Goal: Task Accomplishment & Management: Manage account settings

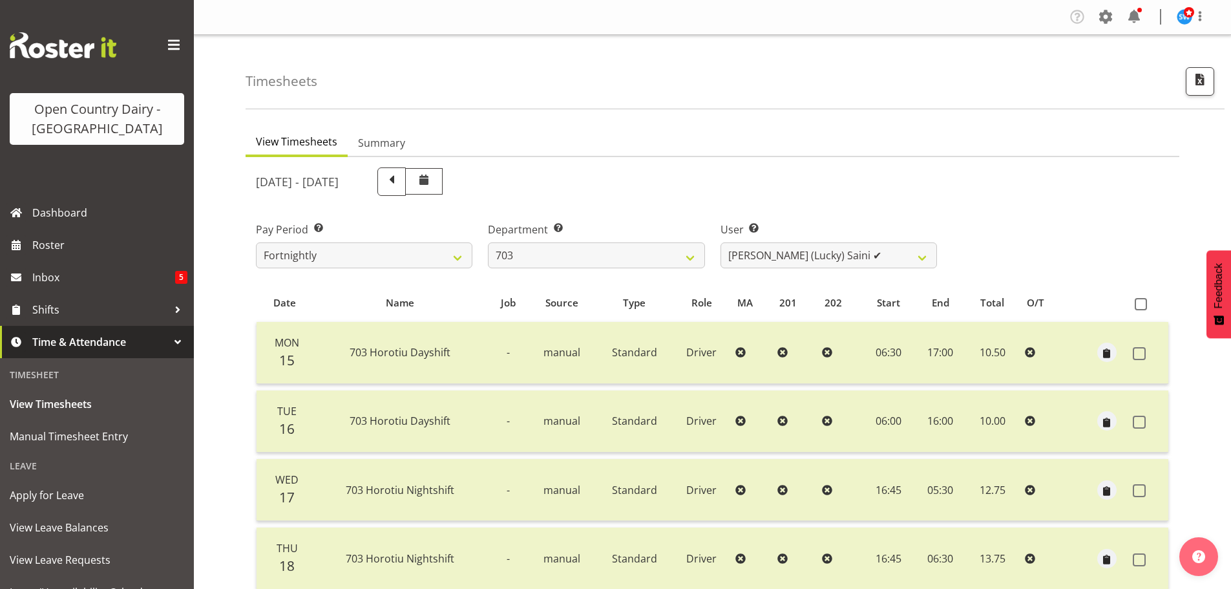
scroll to position [116, 0]
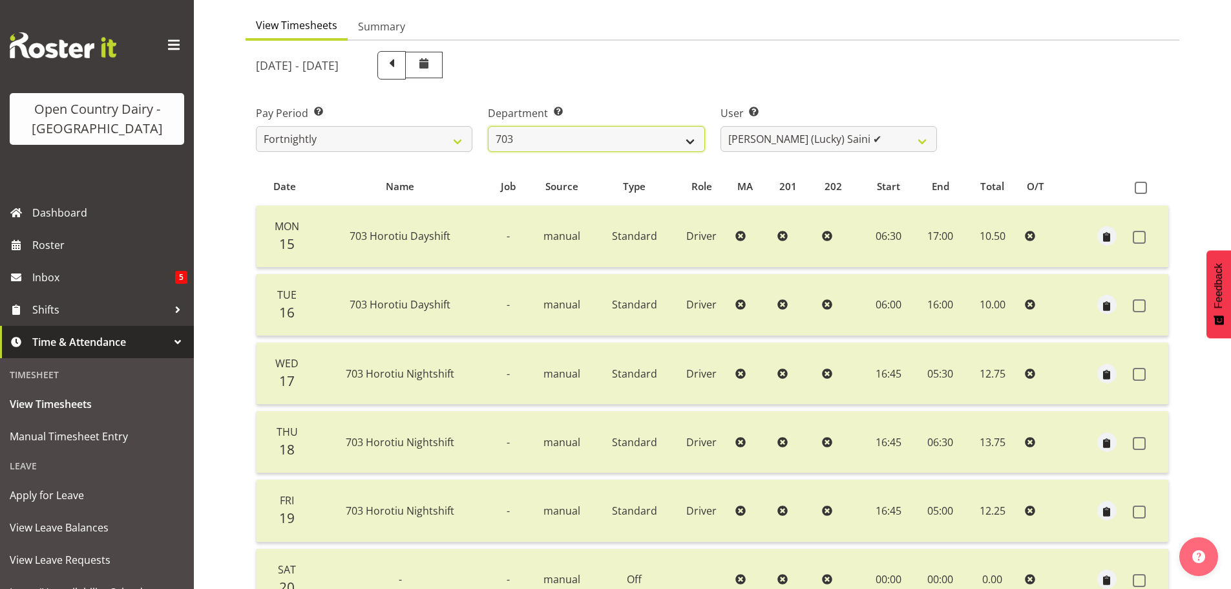
click at [587, 139] on select "701 702 703 704 705 706 707 708 709 710 711 712 713 714 715 716 717 718 719 720" at bounding box center [596, 139] width 216 height 26
select select "763"
click at [488, 126] on select "701 702 703 704 705 706 707 708 709 710 711 712 713 714 715 716 717 718 719 720" at bounding box center [596, 139] width 216 height 26
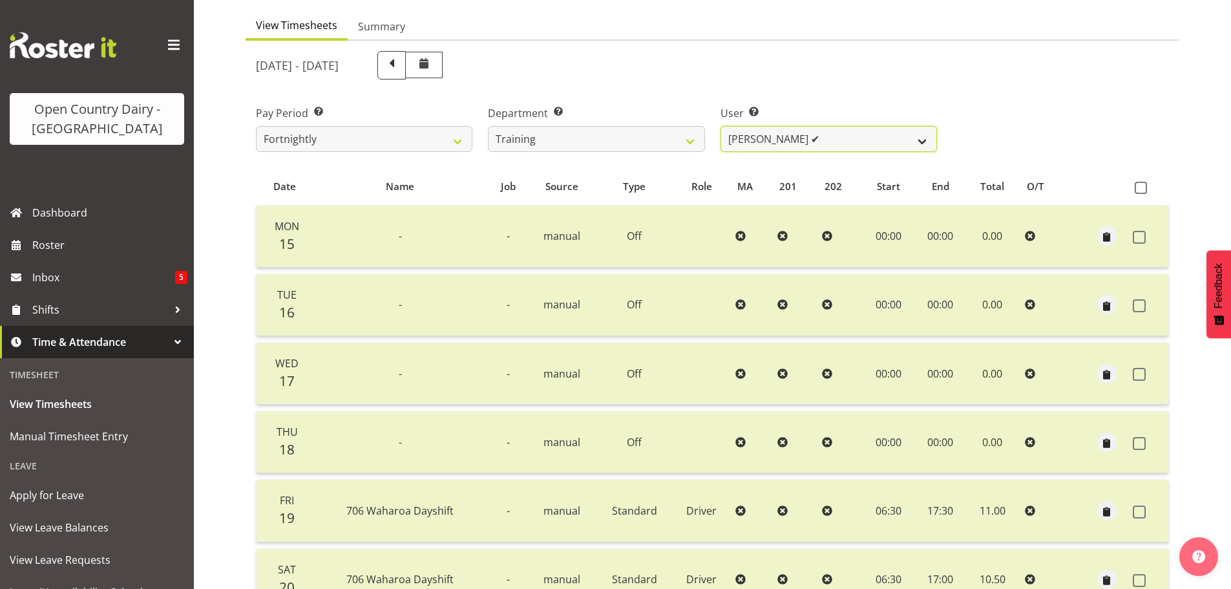
click at [796, 145] on select "[PERSON_NAME] ✔ [PERSON_NAME] ✔ [PERSON_NAME] ✔ [PERSON_NAME] ✔ [PERSON_NAME] ✔…" at bounding box center [828, 139] width 216 height 26
select select "11705"
click at [720, 126] on select "[PERSON_NAME] ✔ [PERSON_NAME] ✔ [PERSON_NAME] ✔ [PERSON_NAME] ✔ [PERSON_NAME] ✔…" at bounding box center [828, 139] width 216 height 26
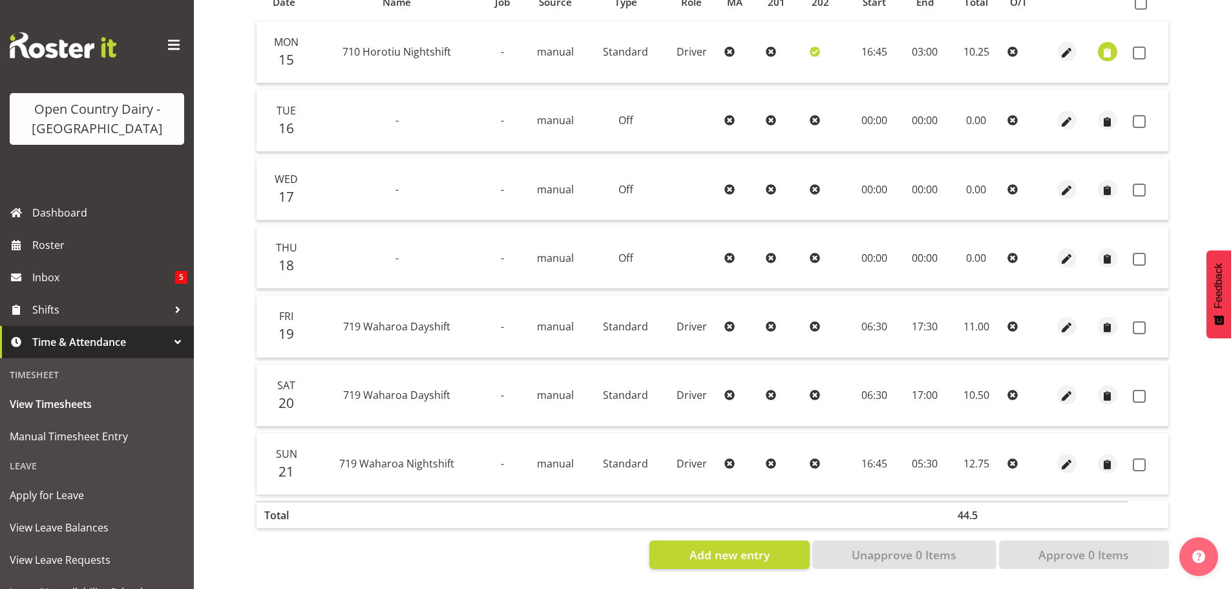
scroll to position [181, 0]
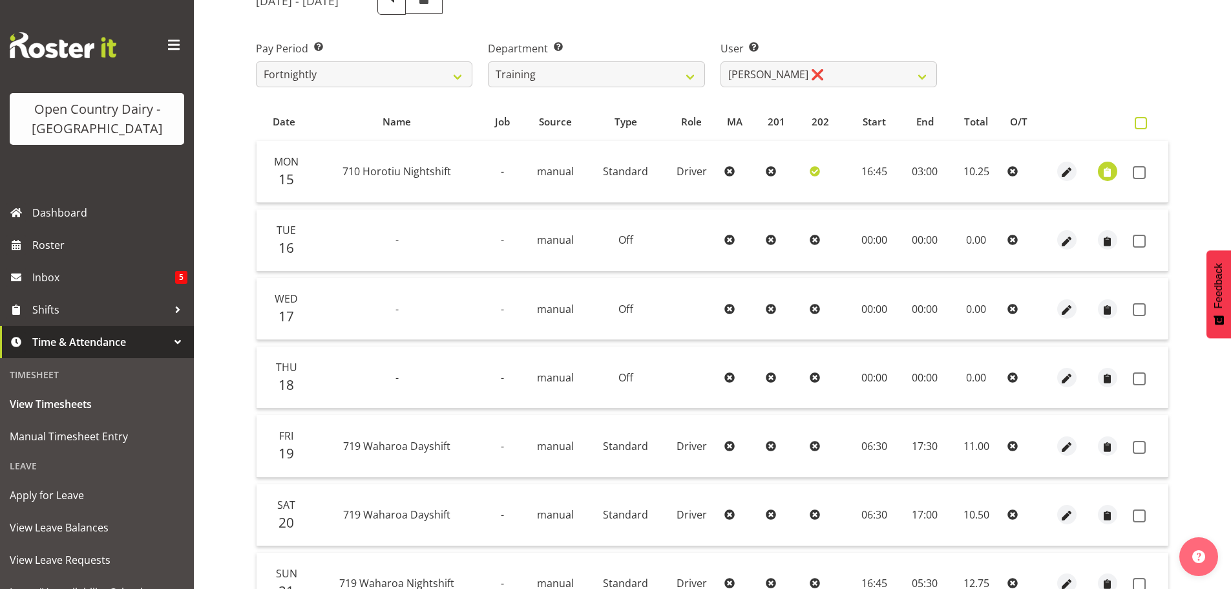
click at [1144, 119] on span at bounding box center [1141, 123] width 12 height 12
click at [1143, 119] on input "checkbox" at bounding box center [1139, 123] width 8 height 8
checkbox input "true"
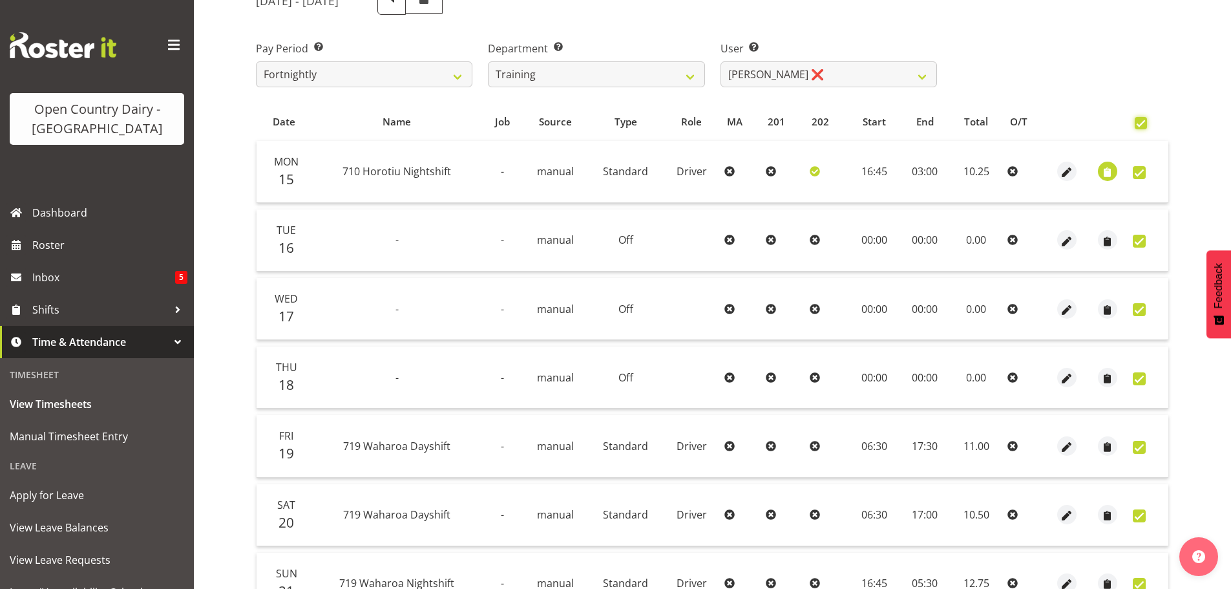
checkbox input "true"
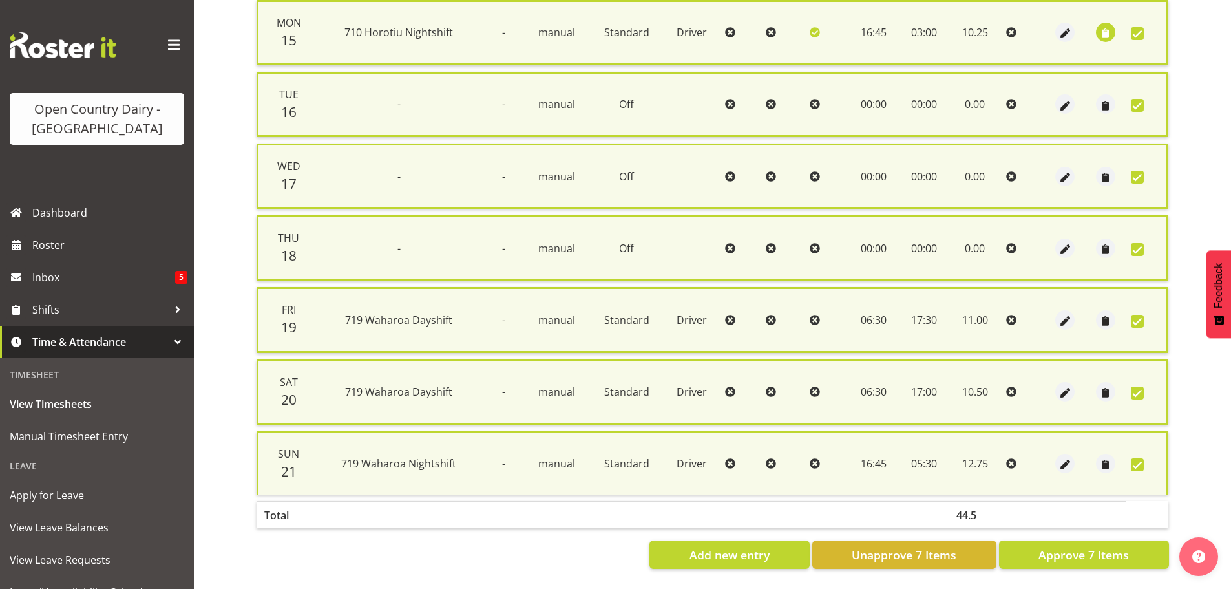
scroll to position [331, 0]
click at [1100, 26] on span "button" at bounding box center [1105, 33] width 15 height 15
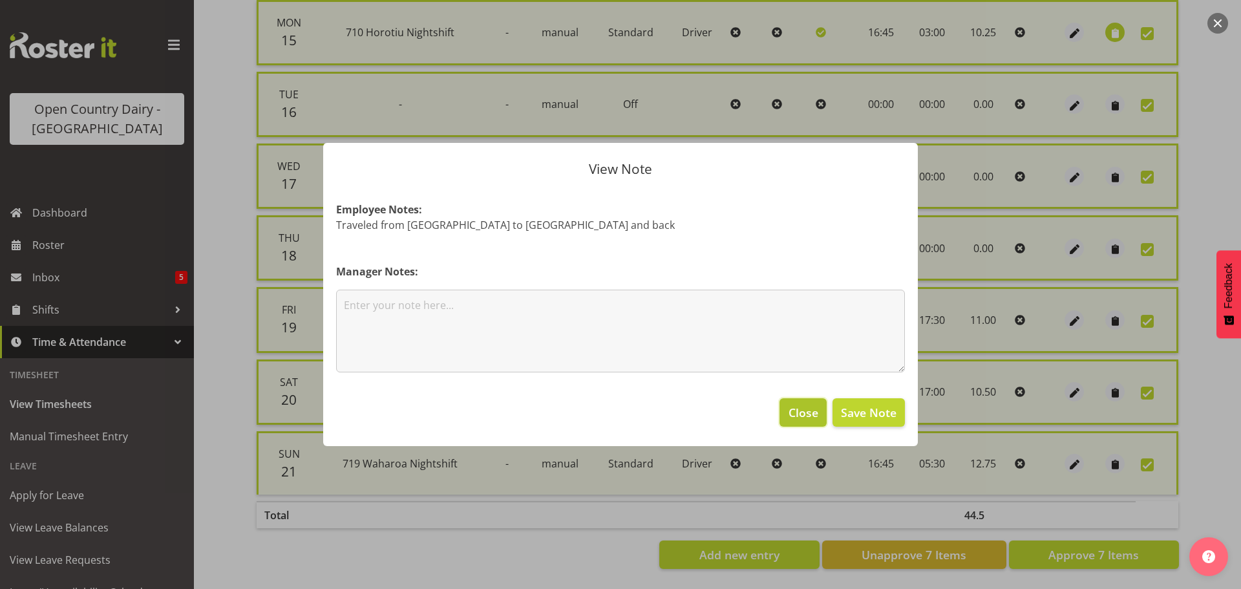
click at [808, 415] on span "Close" at bounding box center [803, 412] width 30 height 17
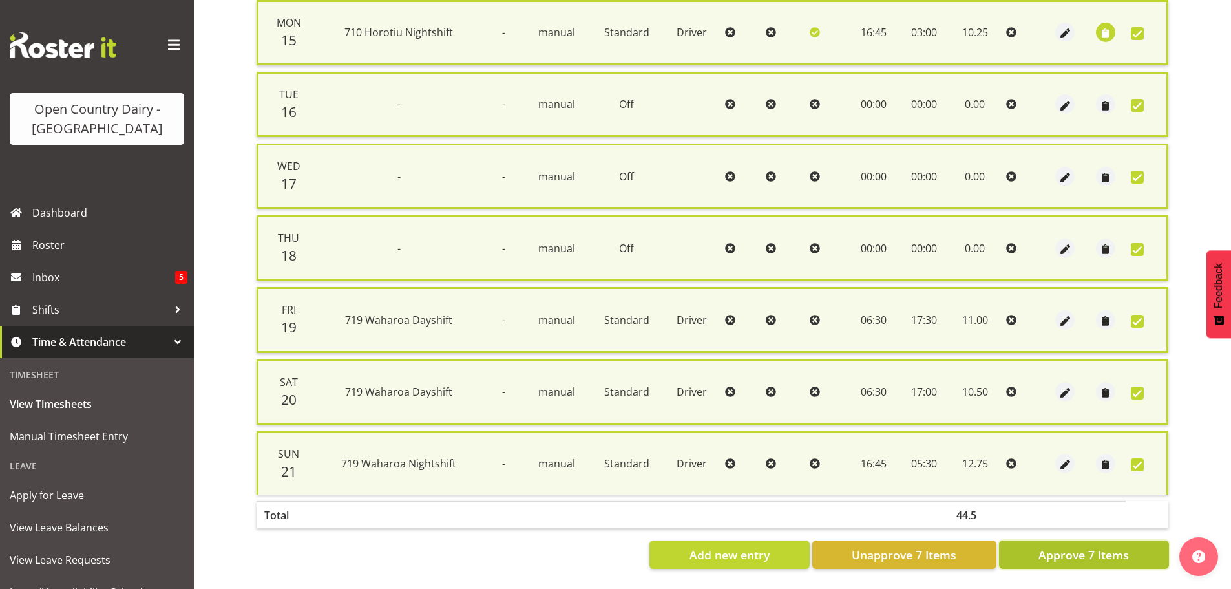
click at [1069, 546] on span "Approve 7 Items" at bounding box center [1083, 554] width 90 height 17
checkbox input "false"
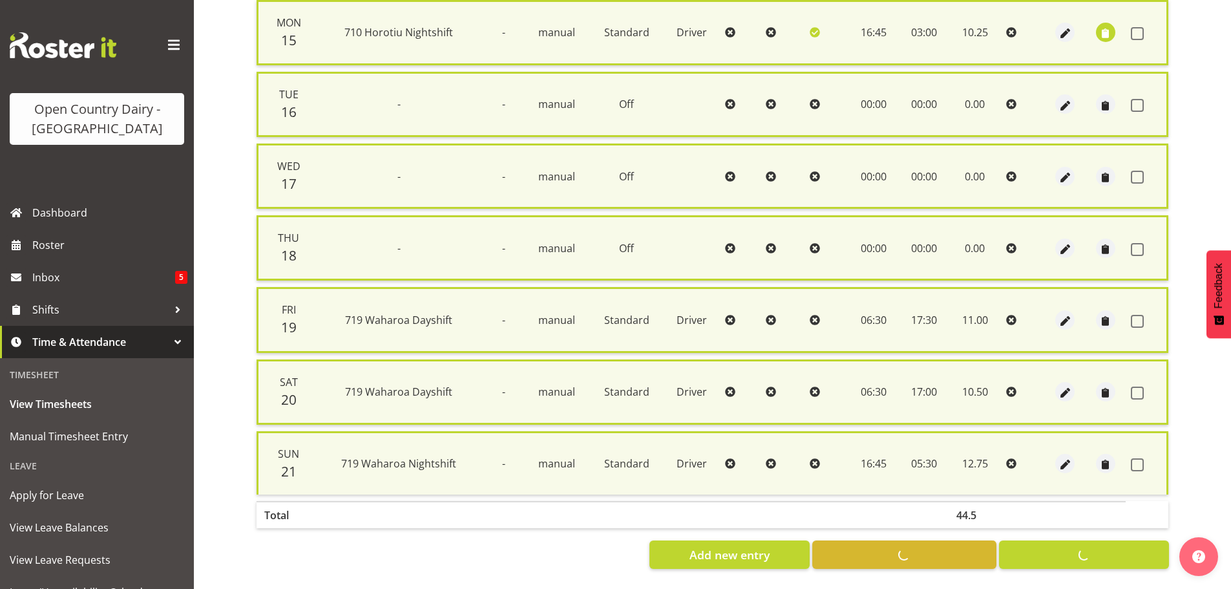
checkbox input "false"
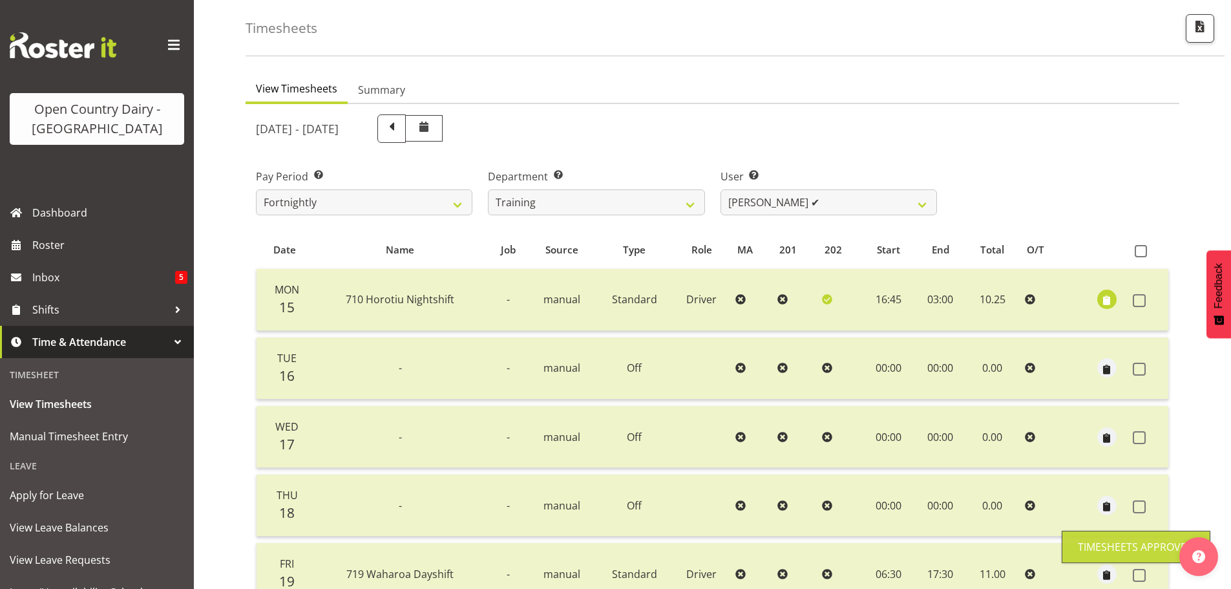
scroll to position [0, 0]
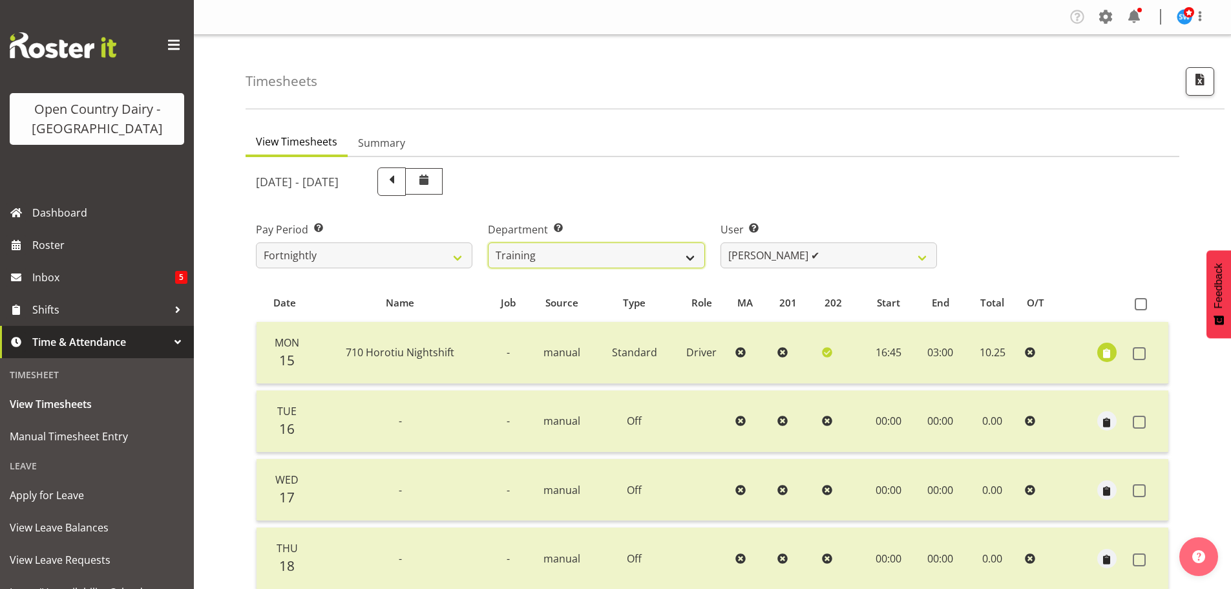
click at [618, 254] on select "701 702 703 704 705 706 707 708 709 710 711 712 713 714 715 716 717 718 719 720" at bounding box center [596, 255] width 216 height 26
select select "733"
click at [488, 242] on select "701 702 703 704 705 706 707 708 709 710 711 712 713 714 715 716 717 718 719 720" at bounding box center [596, 255] width 216 height 26
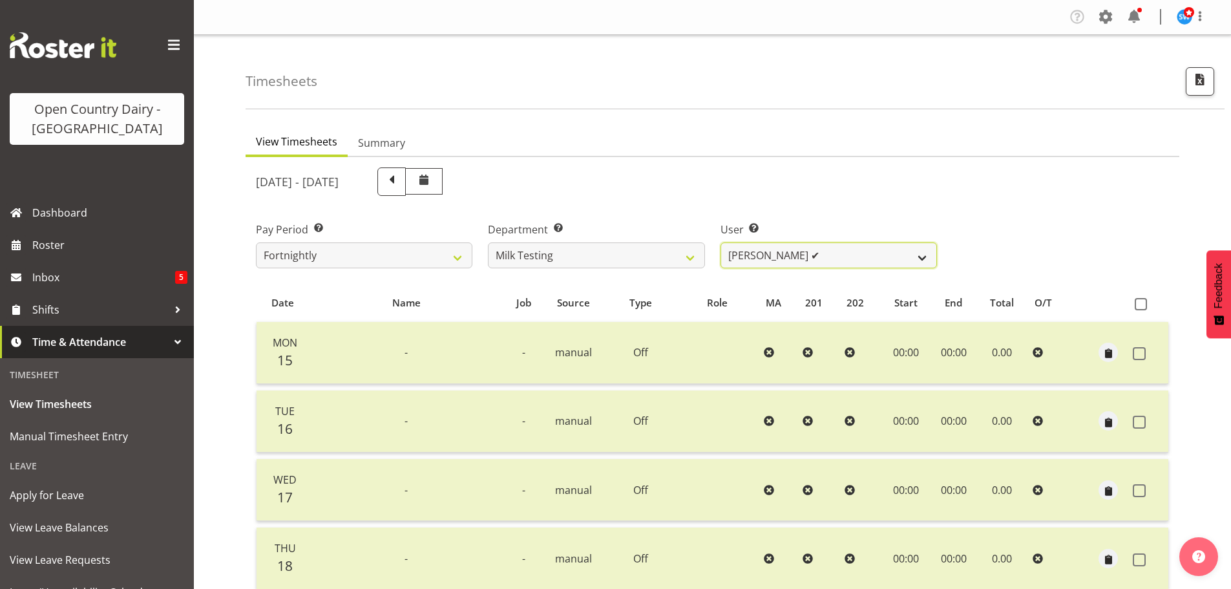
click at [758, 258] on select "Diana Ridings ✔ George Smith ✔ Helaina Walker ✔ Kim Madden ✔ Michael Brechelt ✔…" at bounding box center [828, 255] width 216 height 26
select select "7485"
click at [720, 242] on select "Diana Ridings ✔ George Smith ✔ Helaina Walker ✔ Kim Madden ✔ Michael Brechelt ✔…" at bounding box center [828, 255] width 216 height 26
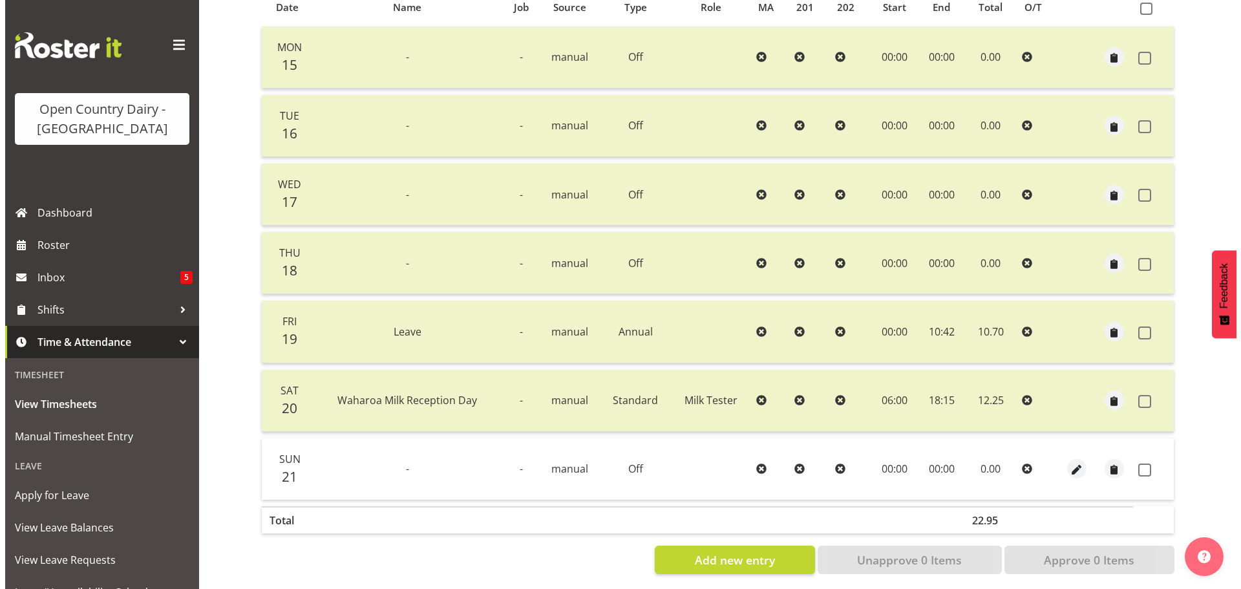
scroll to position [310, 0]
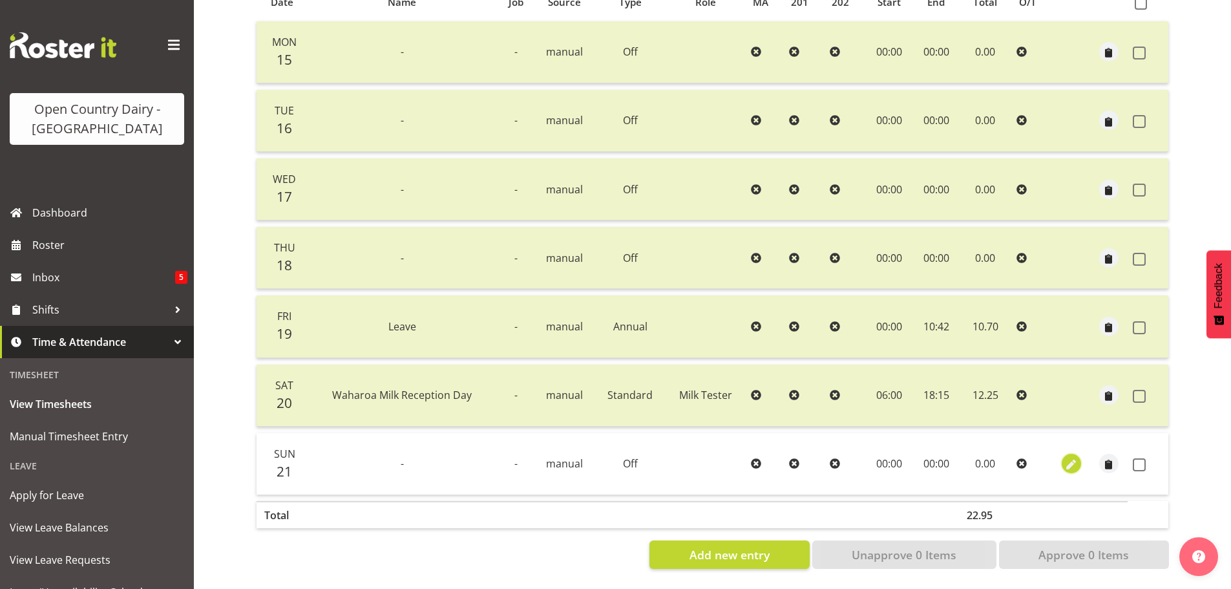
click at [1073, 457] on span "button" at bounding box center [1071, 464] width 15 height 15
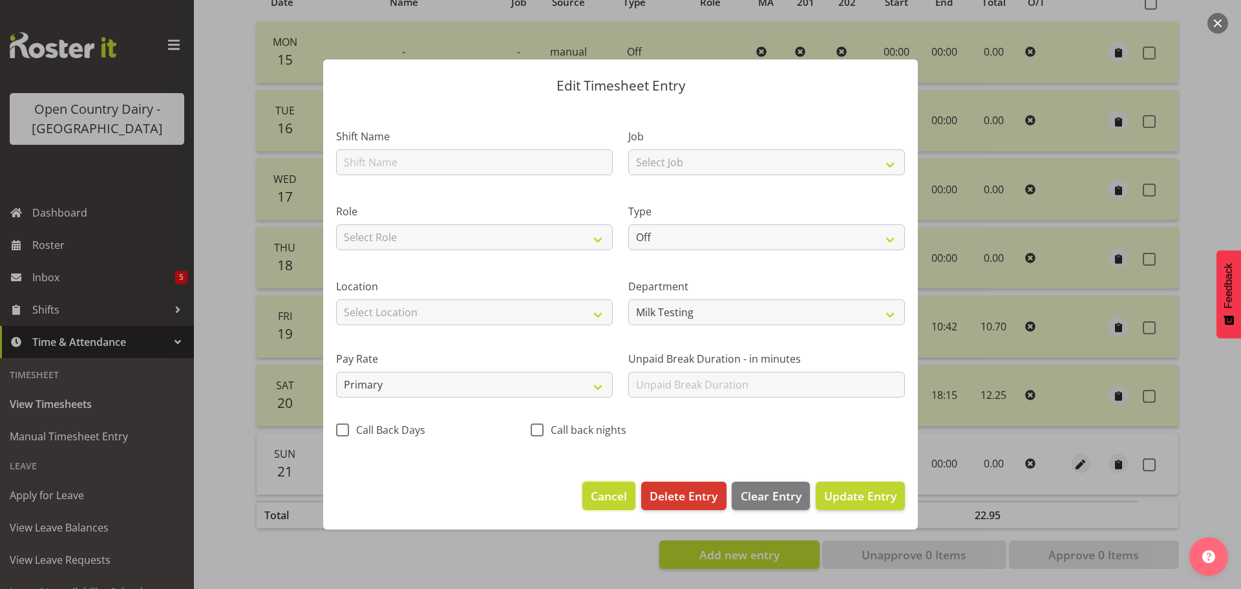
click at [615, 498] on span "Cancel" at bounding box center [609, 495] width 36 height 17
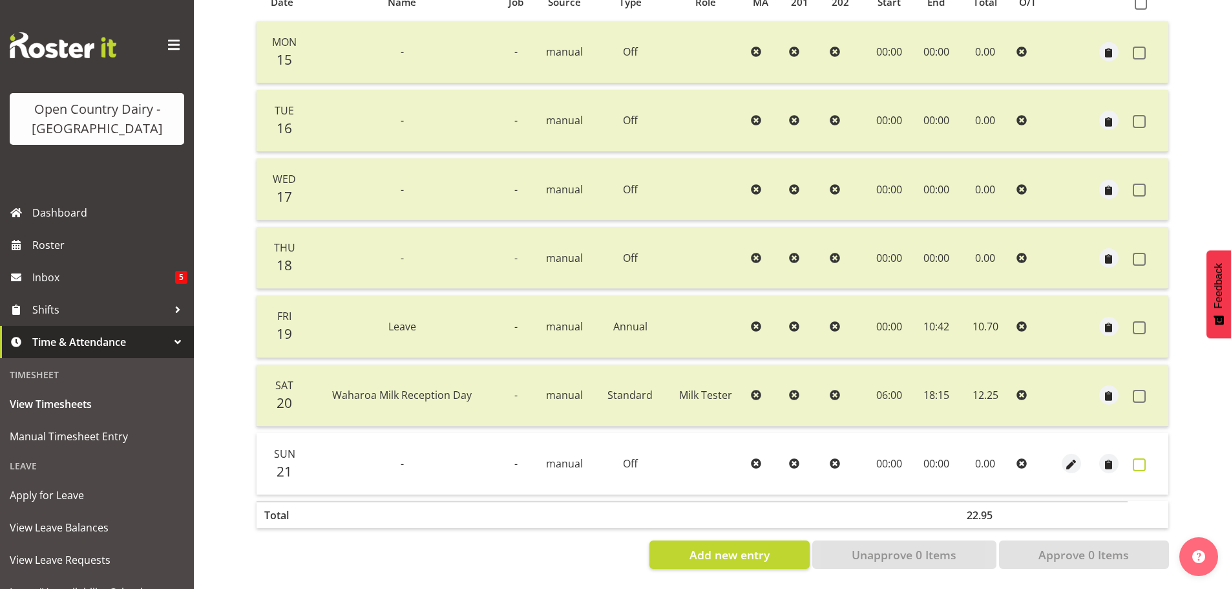
click at [1134, 458] on span at bounding box center [1139, 464] width 13 height 13
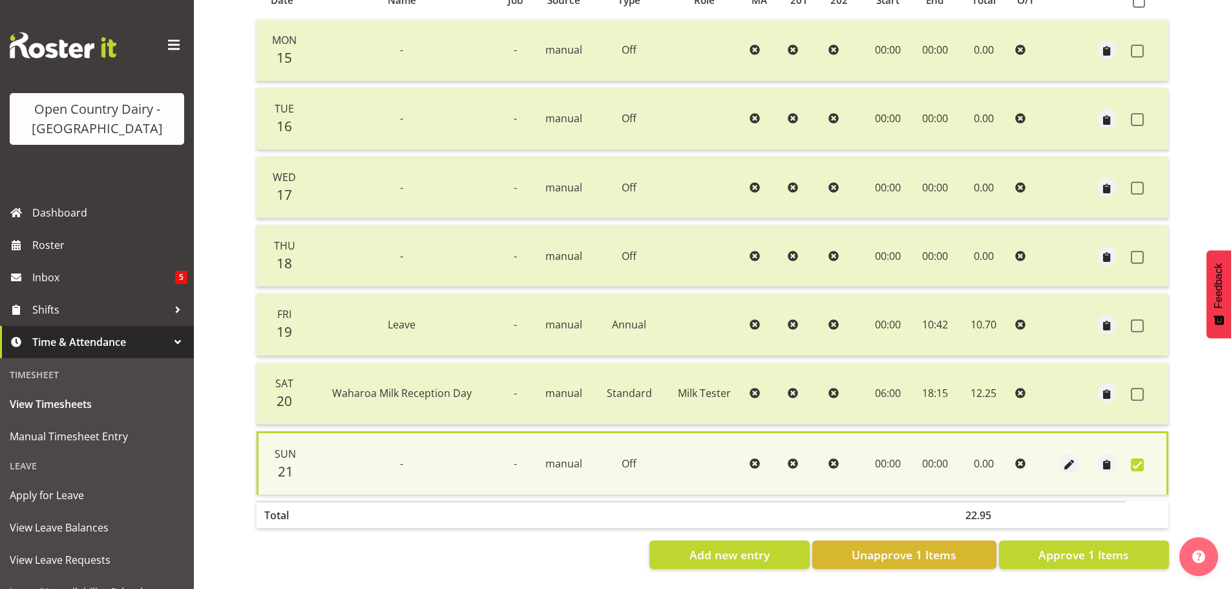
click at [1136, 458] on span at bounding box center [1137, 464] width 13 height 13
checkbox input "false"
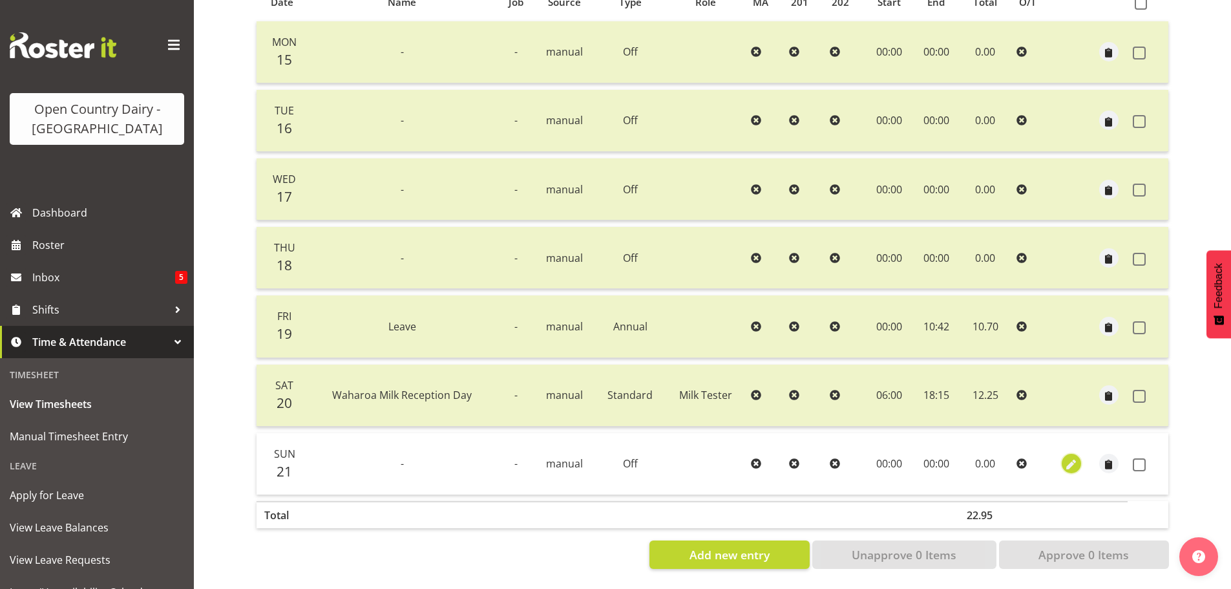
click at [1064, 458] on span "button" at bounding box center [1071, 464] width 15 height 15
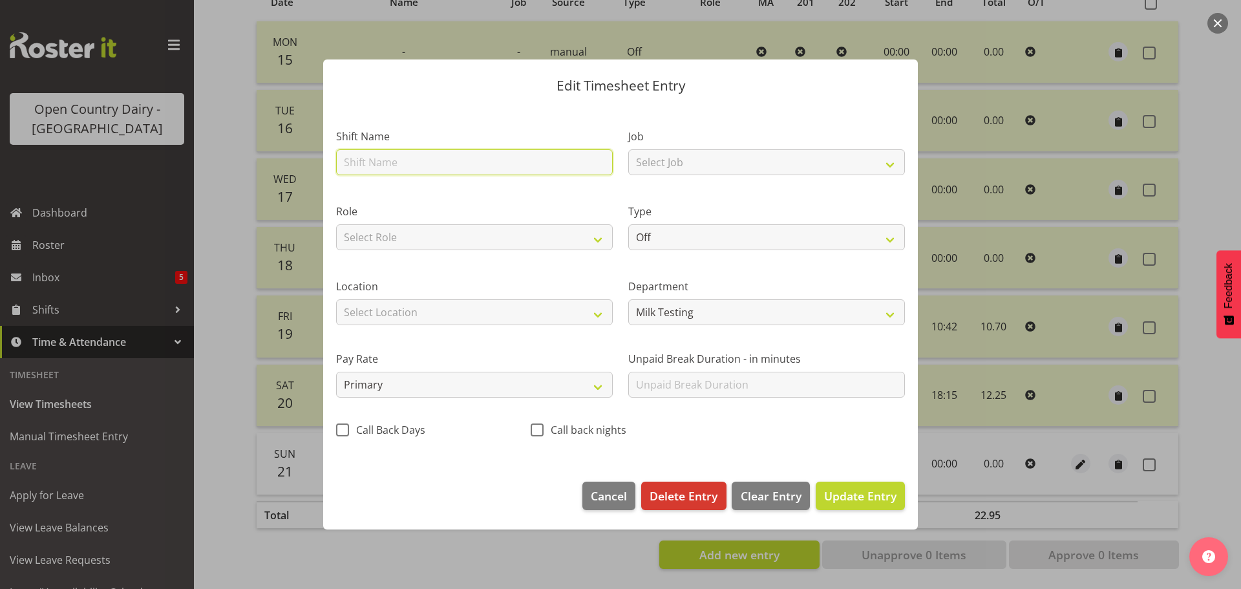
click at [388, 166] on input "text" at bounding box center [474, 162] width 277 height 26
type input "Waharoa Milk Reception Night"
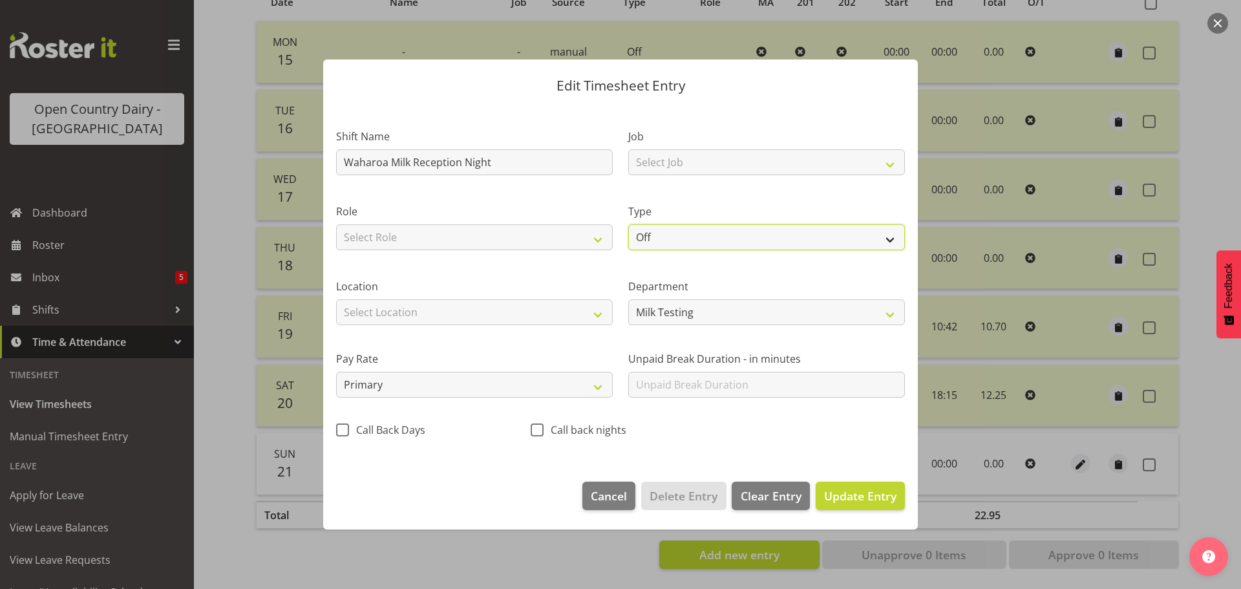
click at [657, 231] on select "Off Standard Public Holiday Public Holiday (Worked) Day In Lieu Annual Leave Si…" at bounding box center [766, 237] width 277 height 26
select select "Standard"
click at [628, 224] on select "Off Standard Public Holiday Public Holiday (Worked) Day In Lieu Annual Leave Si…" at bounding box center [766, 237] width 277 height 26
select select "8"
select select "2025"
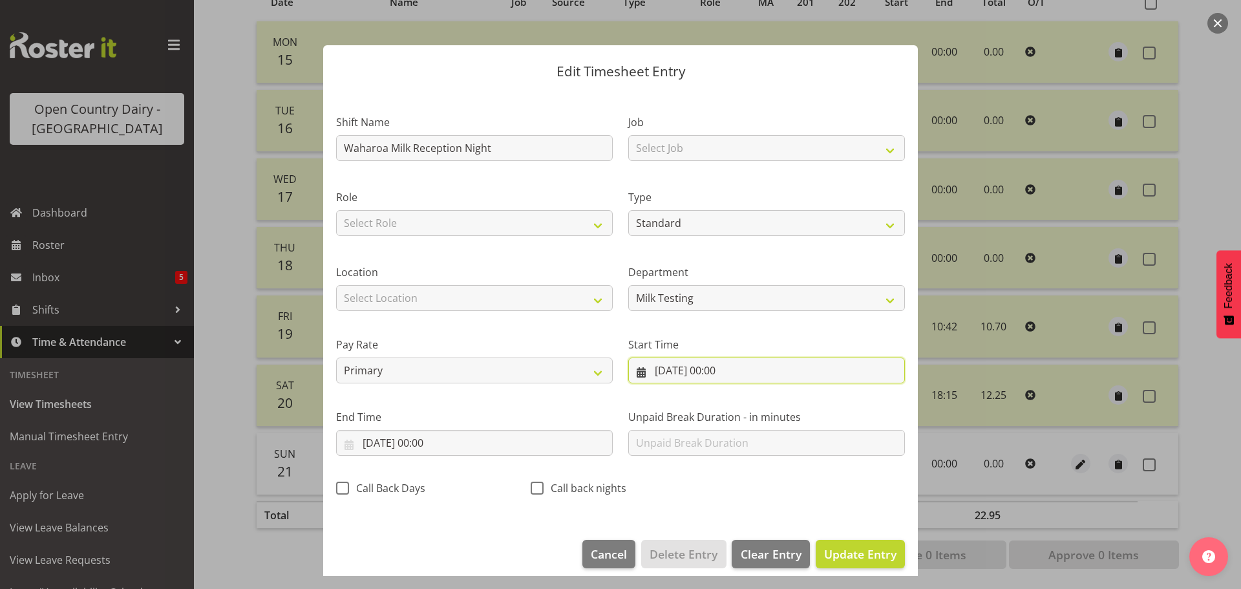
click at [669, 381] on input "21/09/2025, 00:00" at bounding box center [766, 370] width 277 height 26
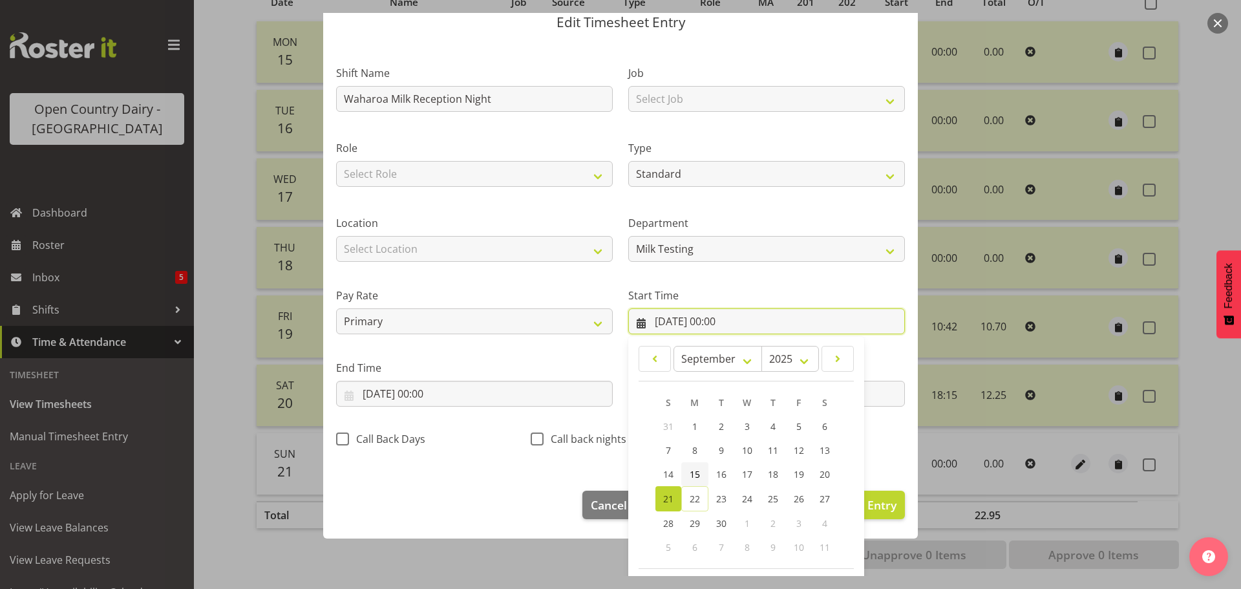
scroll to position [103, 0]
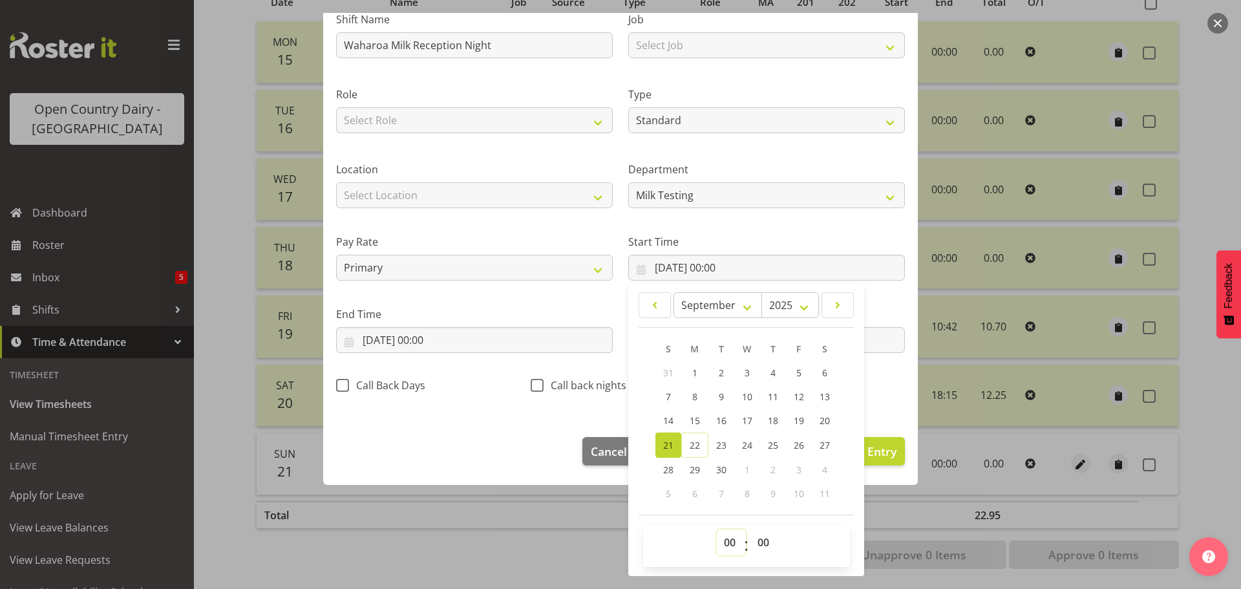
click at [721, 542] on select "00 01 02 03 04 05 06 07 08 09 10 11 12 13 14 15 16 17 18 19 20 21 22 23" at bounding box center [731, 542] width 29 height 26
select select "18"
click at [717, 529] on select "00 01 02 03 04 05 06 07 08 09 10 11 12 13 14 15 16 17 18 19 20 21 22 23" at bounding box center [731, 542] width 29 height 26
type input "21/09/2025, 18:00"
click at [388, 338] on input "21/09/2025, 00:00" at bounding box center [474, 340] width 277 height 26
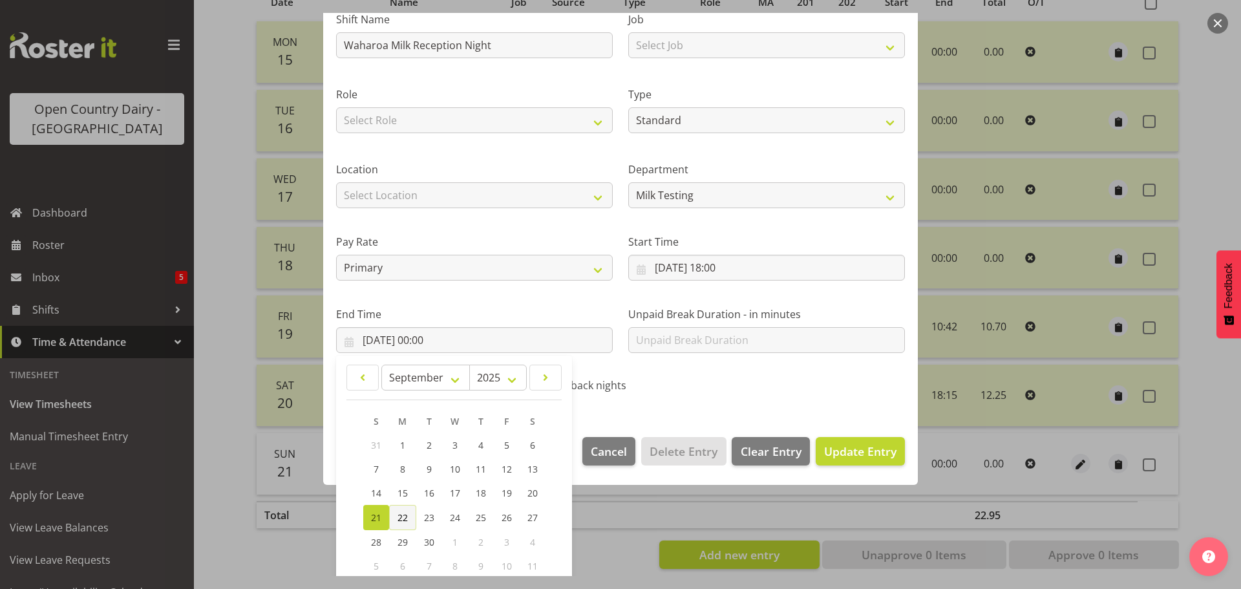
click at [399, 517] on span "22" at bounding box center [402, 517] width 10 height 12
type input "22/09/2025, 00:00"
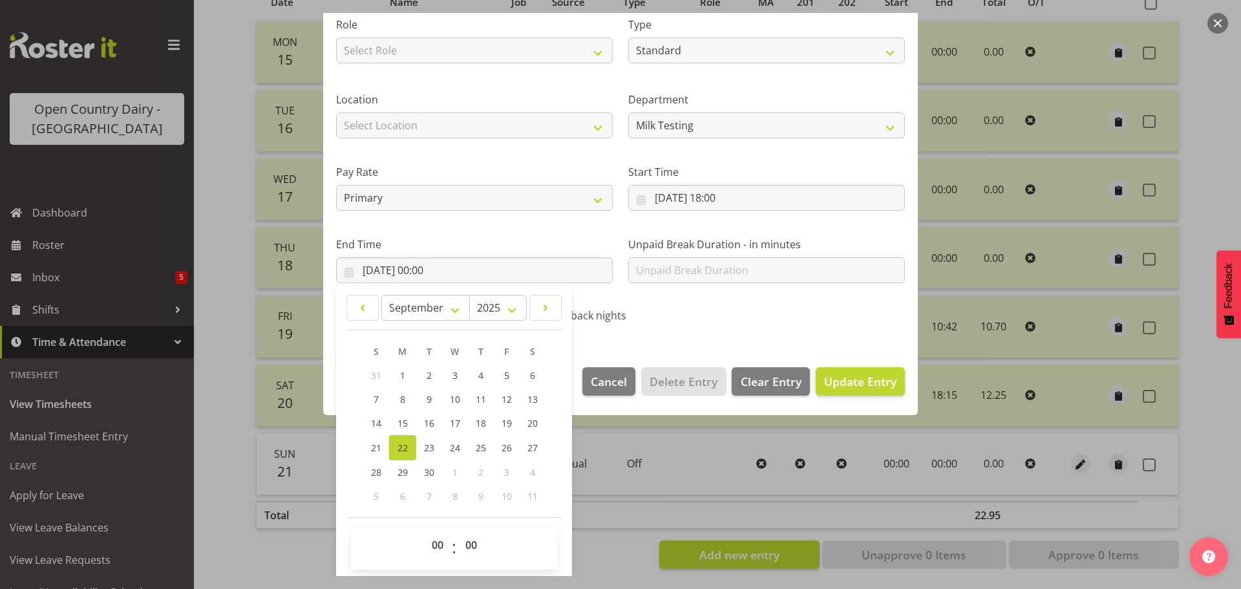
scroll to position [175, 0]
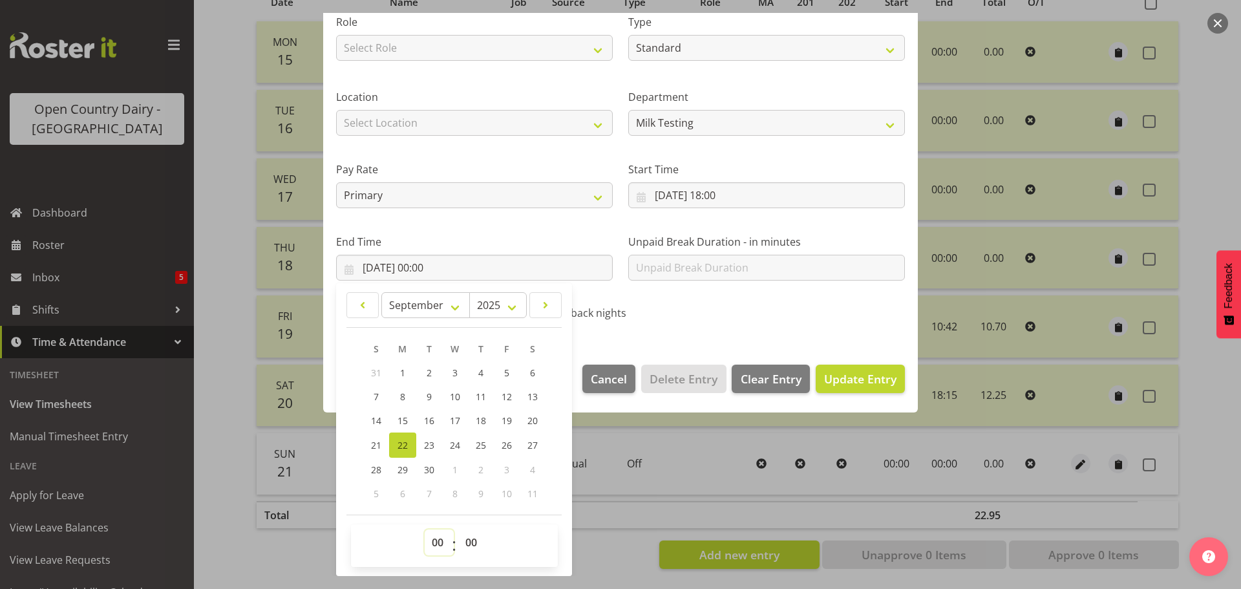
click at [429, 540] on select "00 01 02 03 04 05 06 07 08 09 10 11 12 13 14 15 16 17 18 19 20 21 22 23" at bounding box center [439, 542] width 29 height 26
select select "5"
click at [425, 529] on select "00 01 02 03 04 05 06 07 08 09 10 11 12 13 14 15 16 17 18 19 20 21 22 23" at bounding box center [439, 542] width 29 height 26
type input "22/09/2025, 05:00"
drag, startPoint x: 474, startPoint y: 538, endPoint x: 469, endPoint y: 532, distance: 7.4
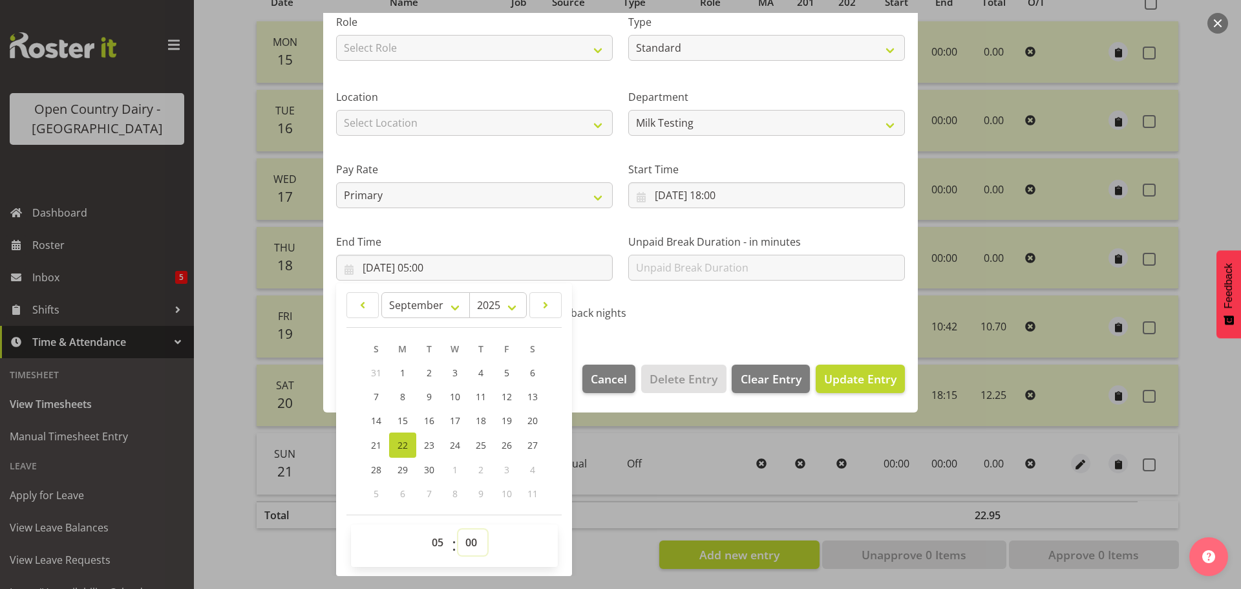
click at [474, 538] on select "00 01 02 03 04 05 06 07 08 09 10 11 12 13 14 15 16 17 18 19 20 21 22 23 24 25 2…" at bounding box center [472, 542] width 29 height 26
select select "15"
click at [458, 529] on select "00 01 02 03 04 05 06 07 08 09 10 11 12 13 14 15 16 17 18 19 20 21 22 23 24 25 2…" at bounding box center [472, 542] width 29 height 26
type input "22/09/2025, 05:15"
click at [842, 390] on button "Update Entry" at bounding box center [859, 378] width 89 height 28
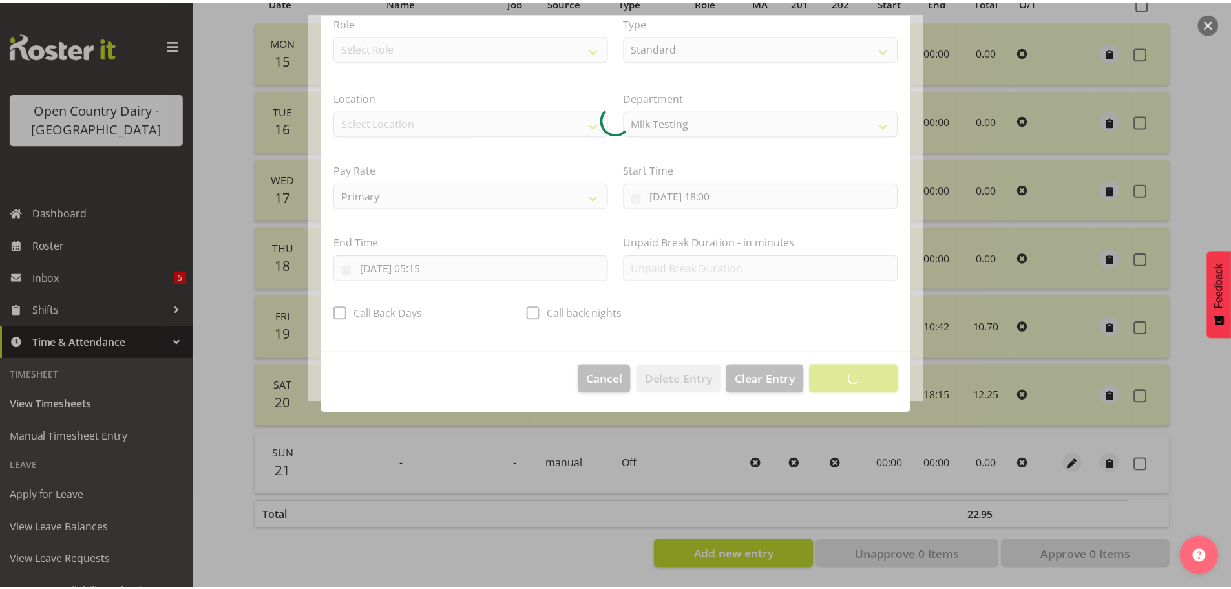
scroll to position [12, 0]
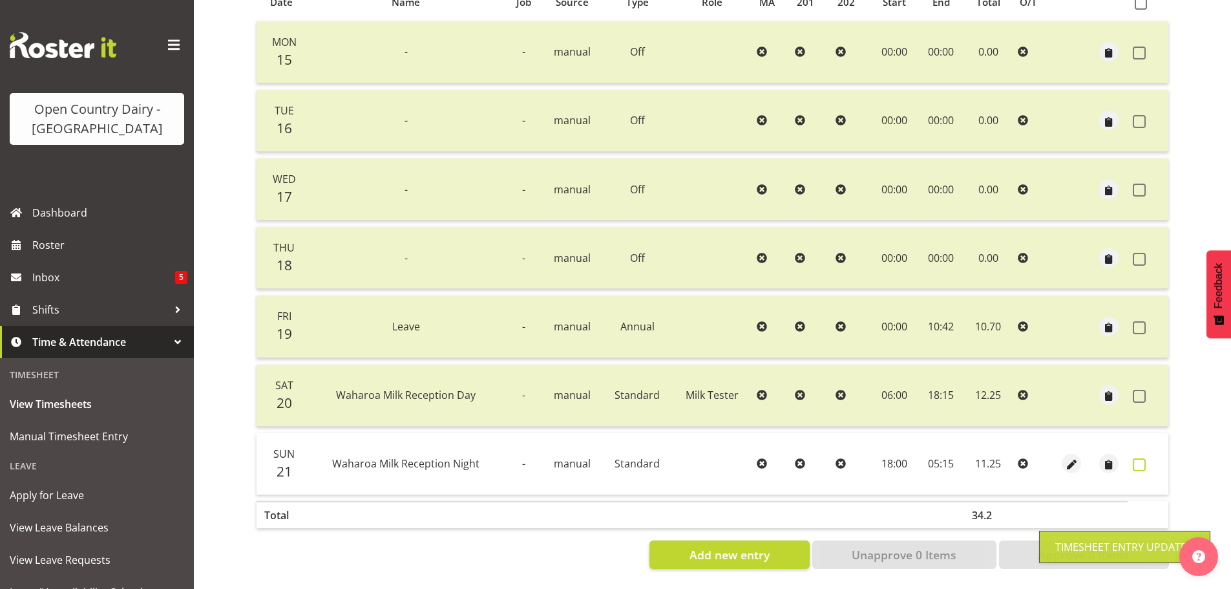
click at [1138, 458] on span at bounding box center [1139, 464] width 13 height 13
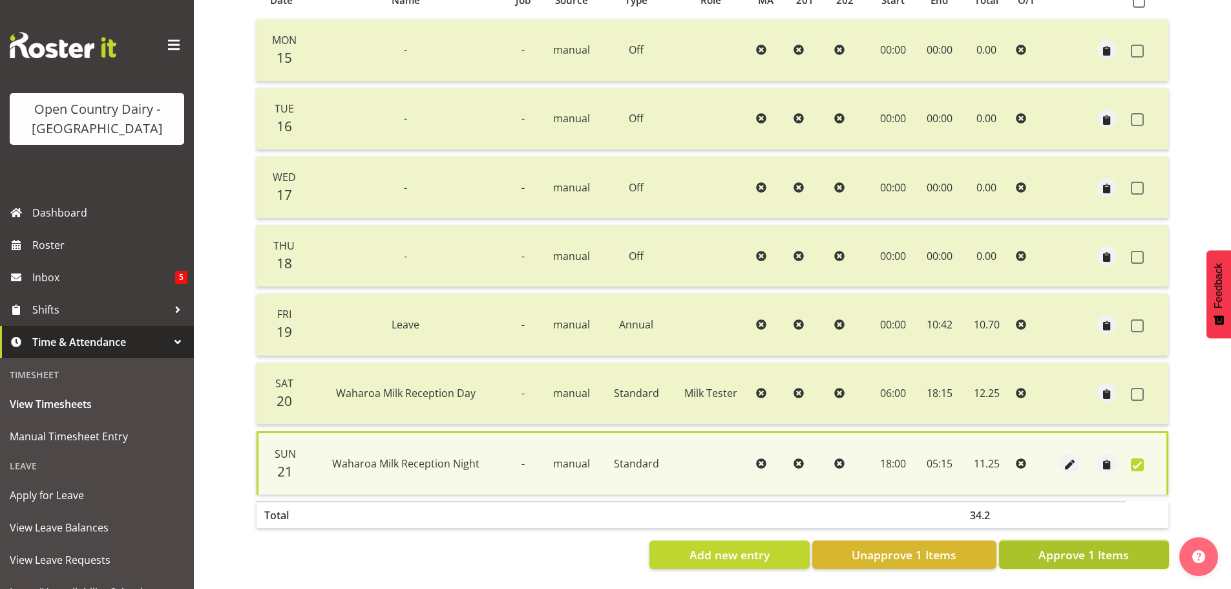
click at [1073, 553] on span "Approve 1 Items" at bounding box center [1083, 554] width 90 height 17
checkbox input "false"
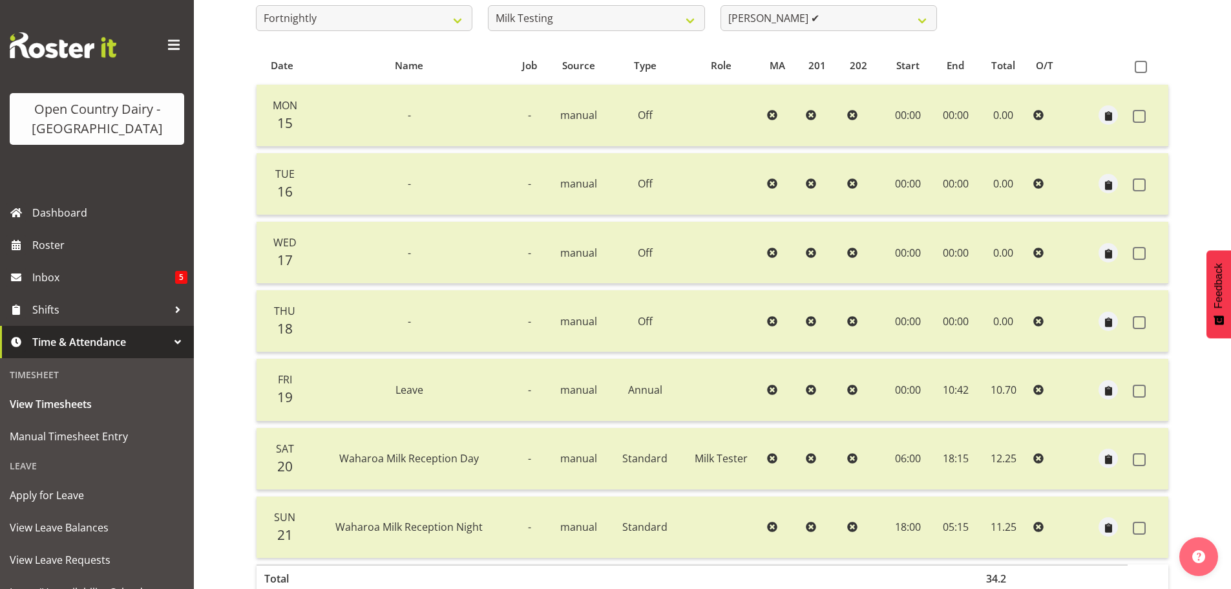
scroll to position [0, 0]
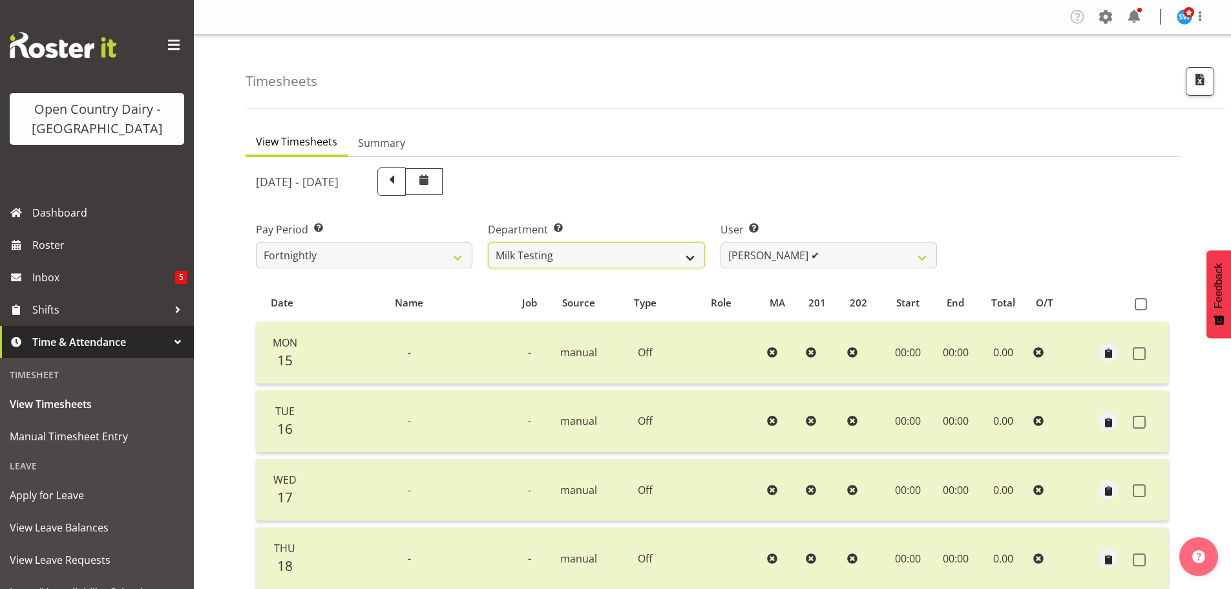
click at [651, 244] on select "701 702 703 704 705 706 707 708 709 710 711 712 713 714 715 716 717 718 719 720" at bounding box center [596, 255] width 216 height 26
select select "714"
click at [488, 242] on select "701 702 703 704 705 706 707 708 709 710 711 712 713 714 715 716 717 718 719 720" at bounding box center [596, 255] width 216 height 26
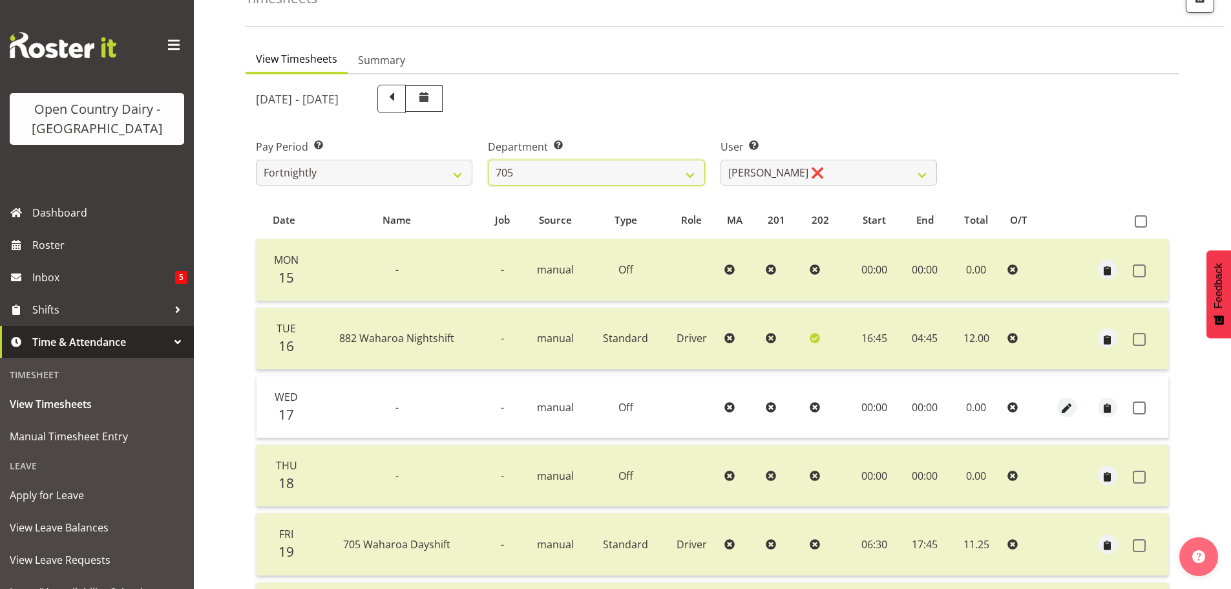
scroll to position [258, 0]
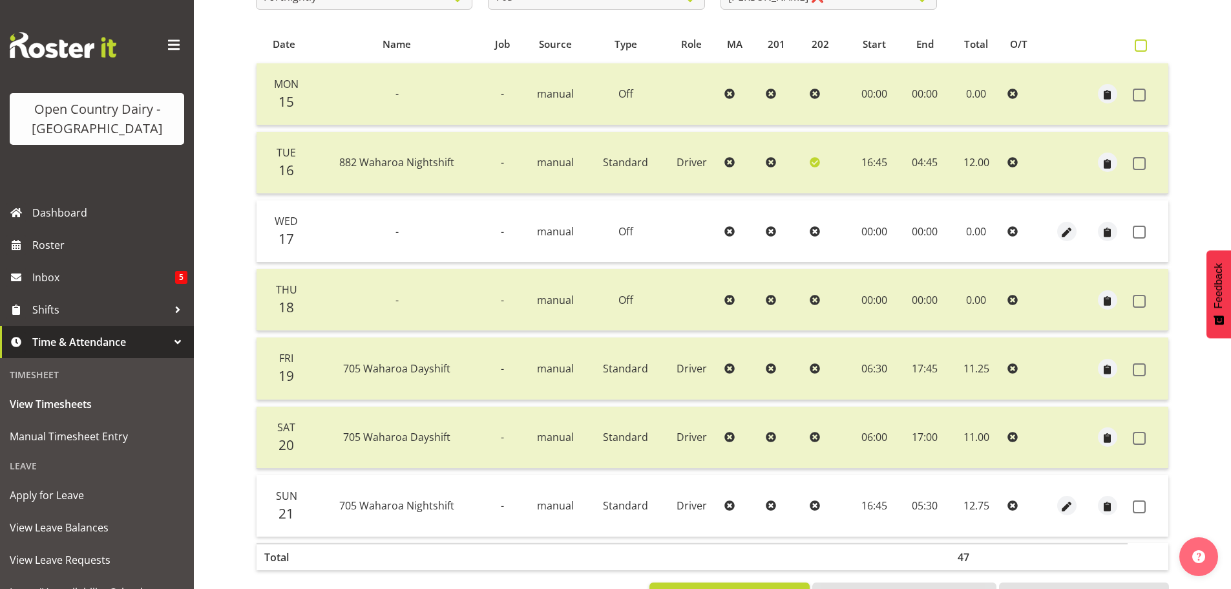
click at [1144, 44] on span at bounding box center [1141, 45] width 12 height 12
click at [1143, 44] on input "checkbox" at bounding box center [1139, 45] width 8 height 8
checkbox input "true"
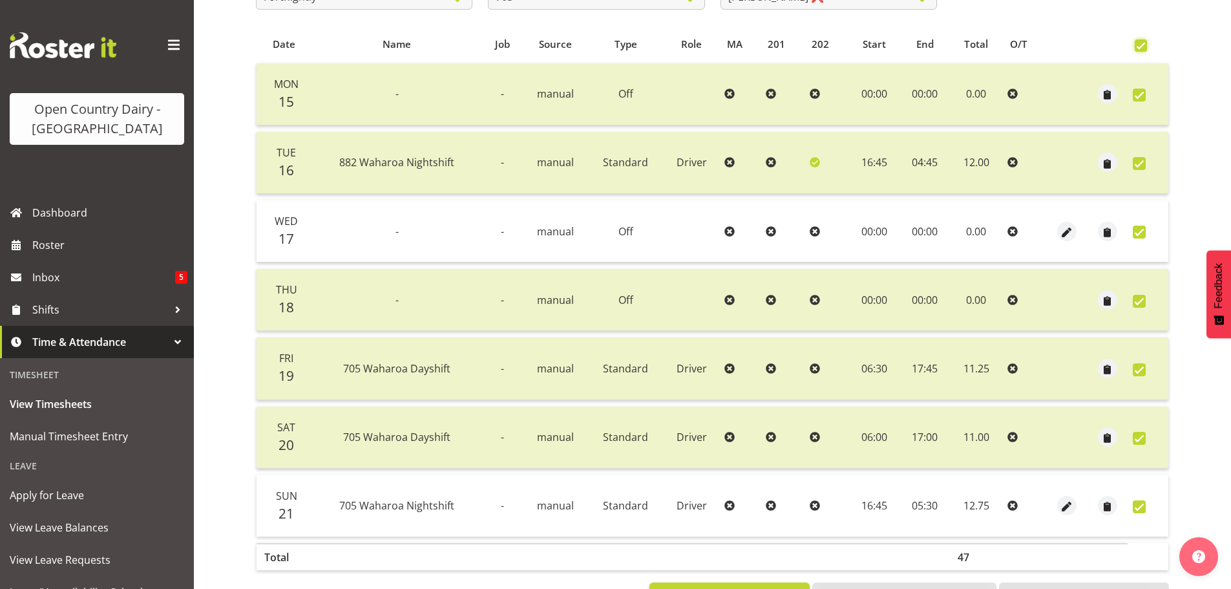
checkbox input "true"
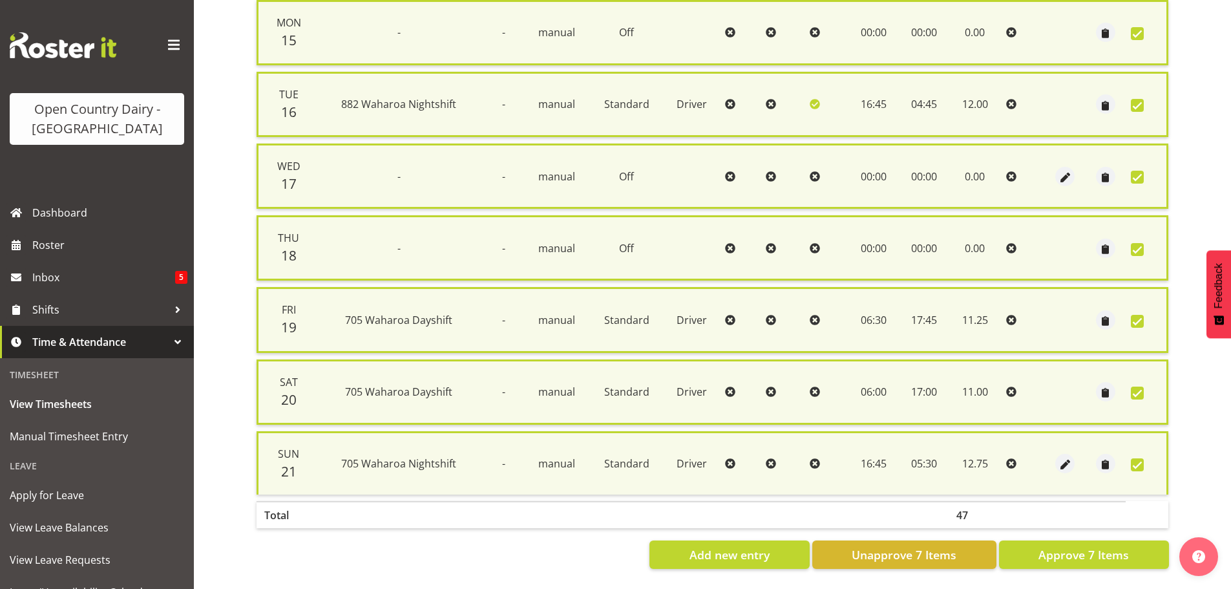
scroll to position [331, 0]
click at [1113, 546] on span "Approve 7 Items" at bounding box center [1083, 554] width 90 height 17
checkbox input "false"
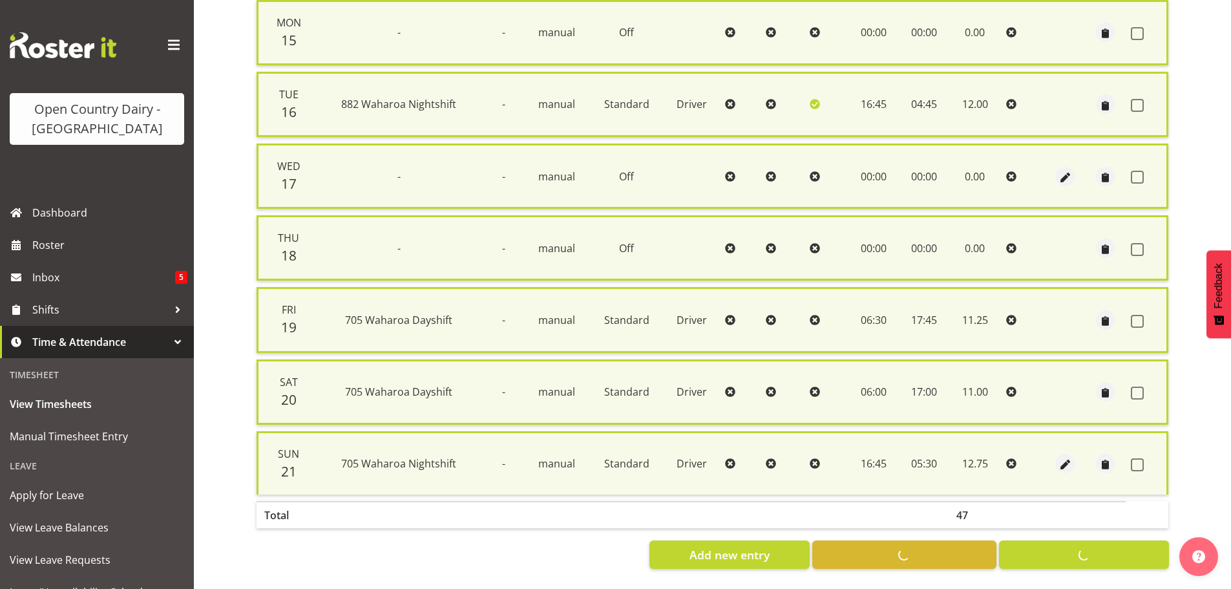
checkbox input "false"
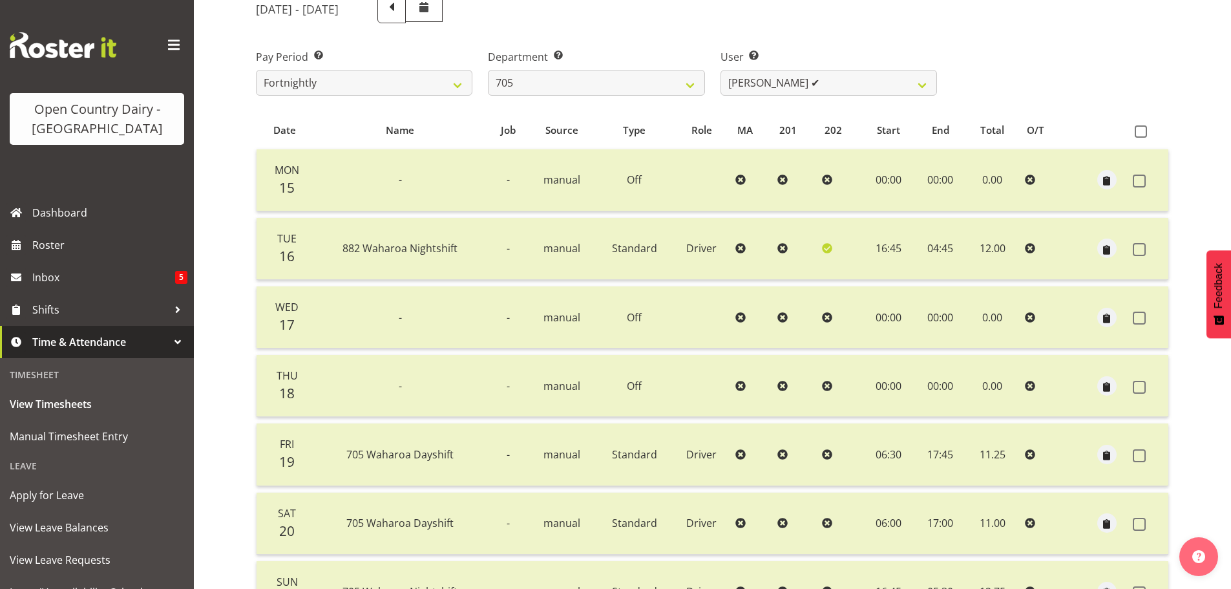
scroll to position [0, 0]
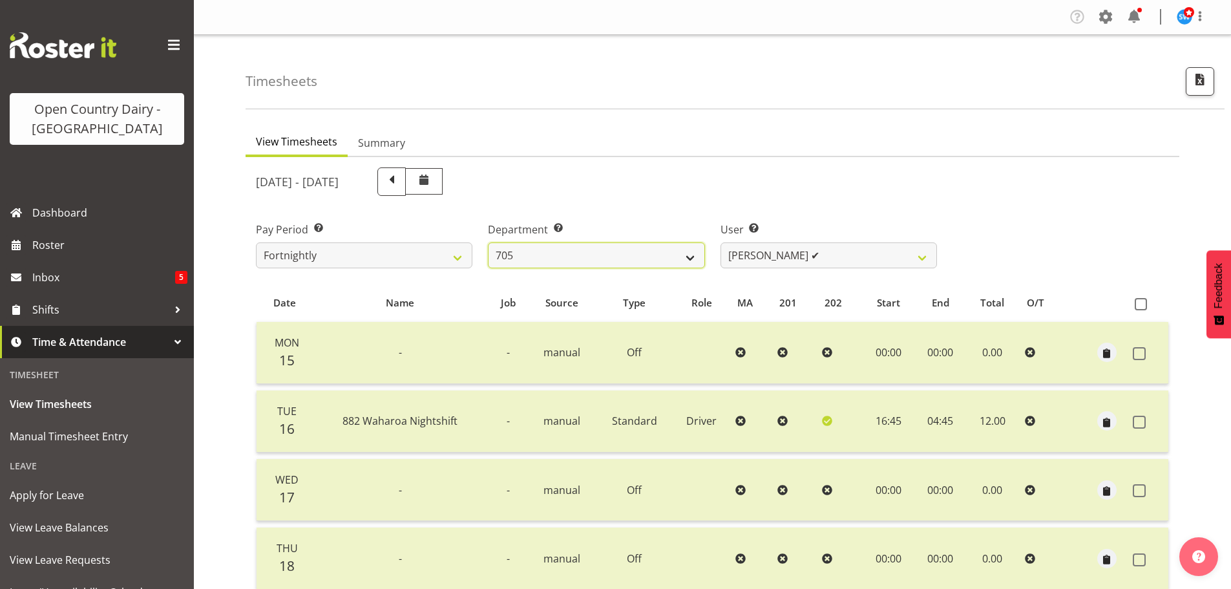
click at [660, 257] on select "701 702 703 704 705 706 707 708 709 710 711 712 713 714 715 716 717 718 719 720" at bounding box center [596, 255] width 216 height 26
click at [488, 242] on select "701 702 703 704 705 706 707 708 709 710 711 712 713 714 715 716 717 718 719 720" at bounding box center [596, 255] width 216 height 26
click at [594, 258] on select "701 702 703 704 705 706 707 708 709 710 711 712 713 714 715 716 717 718 719 720" at bounding box center [596, 255] width 216 height 26
select select "814"
click at [488, 242] on select "701 702 703 704 705 706 707 708 709 710 711 712 713 714 715 716 717 718 719 720" at bounding box center [596, 255] width 216 height 26
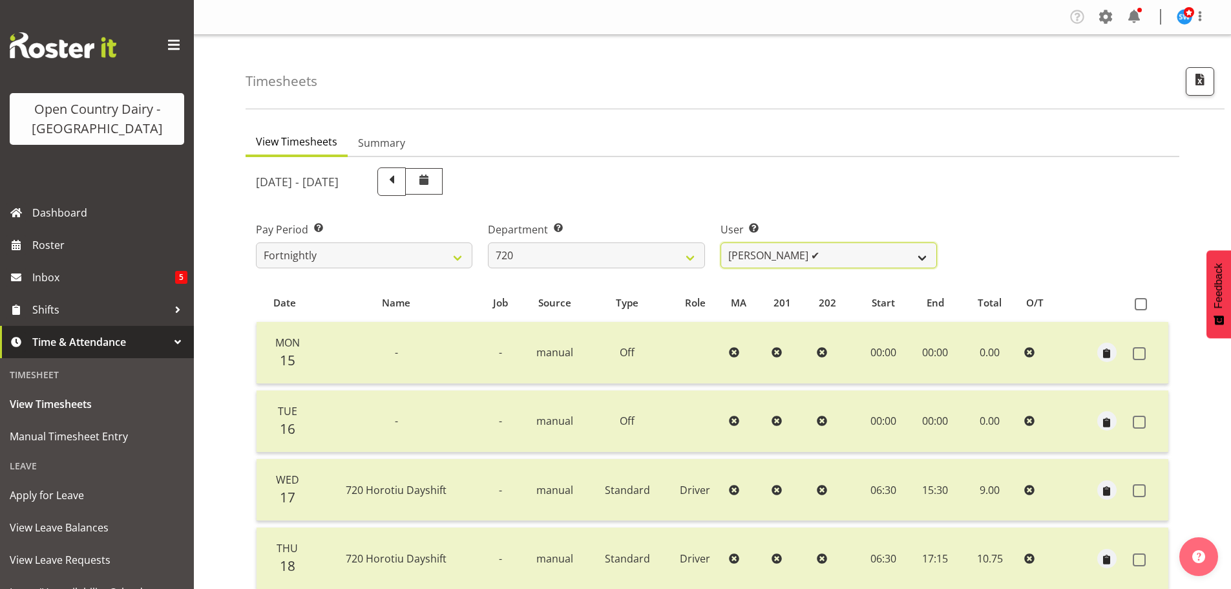
click at [788, 256] on select "Garry Hooper ✔ Kerry Slater ❌ Nathan Frankhouser ✔ Steve Daly ✔" at bounding box center [828, 255] width 216 height 26
click at [720, 242] on select "Garry Hooper ✔ Kerry Slater ❌ Nathan Frankhouser ✔ Steve Daly ✔" at bounding box center [828, 255] width 216 height 26
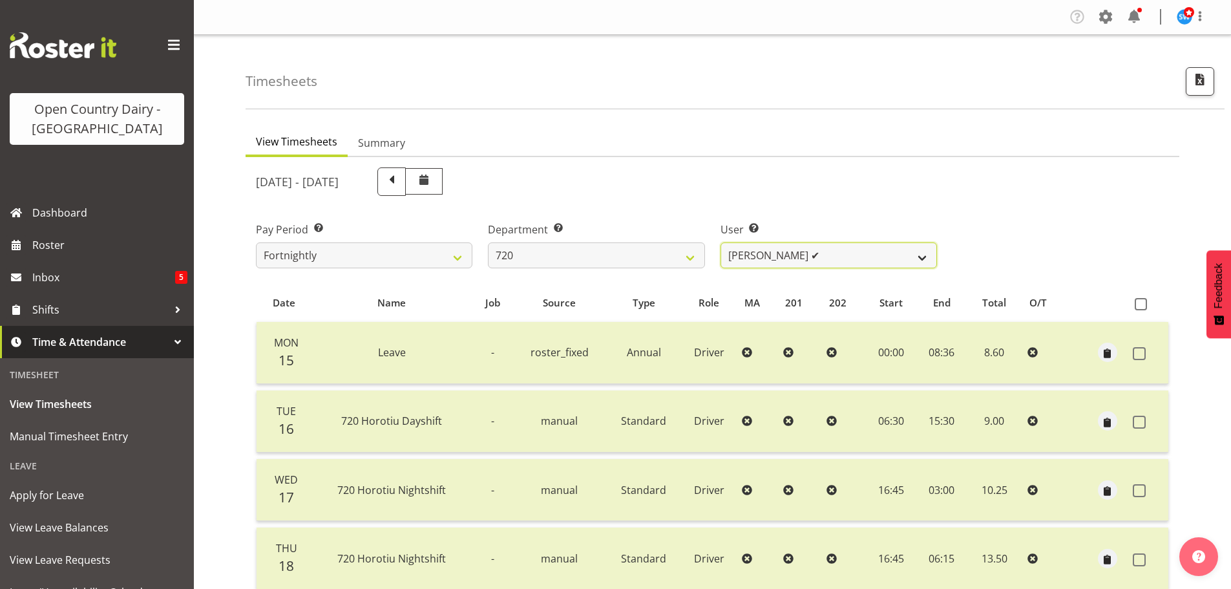
click at [761, 264] on select "Garry Hooper ✔ Kerry Slater ❌ Nathan Frankhouser ✔ Steve Daly ✔" at bounding box center [828, 255] width 216 height 26
select select "8192"
click at [720, 242] on select "Garry Hooper ✔ Kerry Slater ❌ Nathan Frankhouser ✔ Steve Daly ✔" at bounding box center [828, 255] width 216 height 26
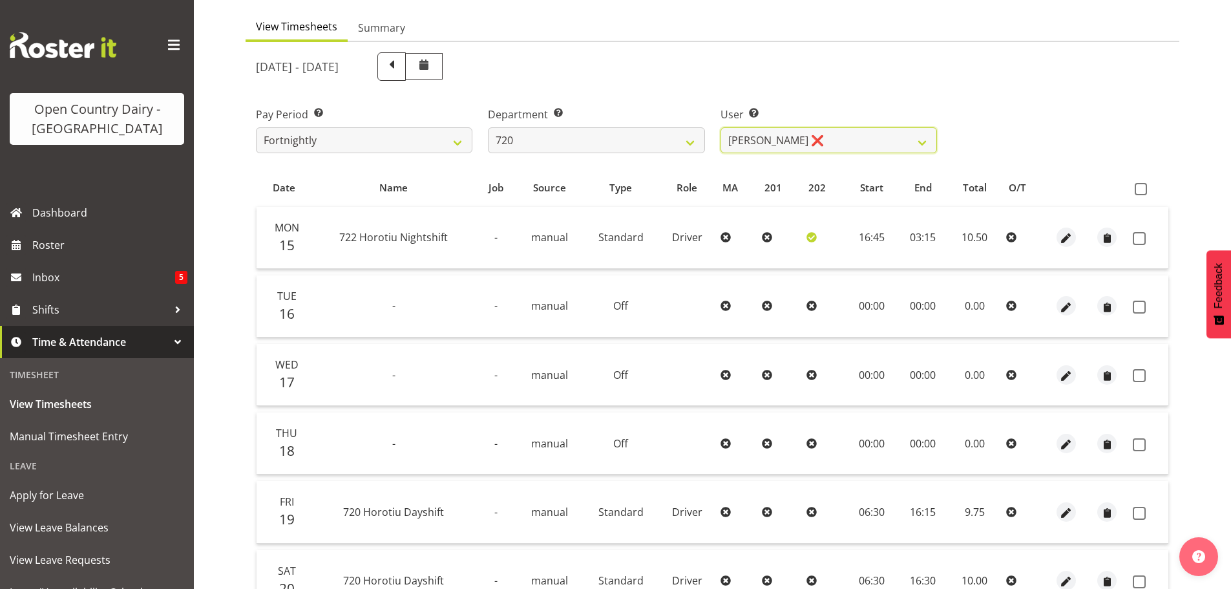
scroll to position [129, 0]
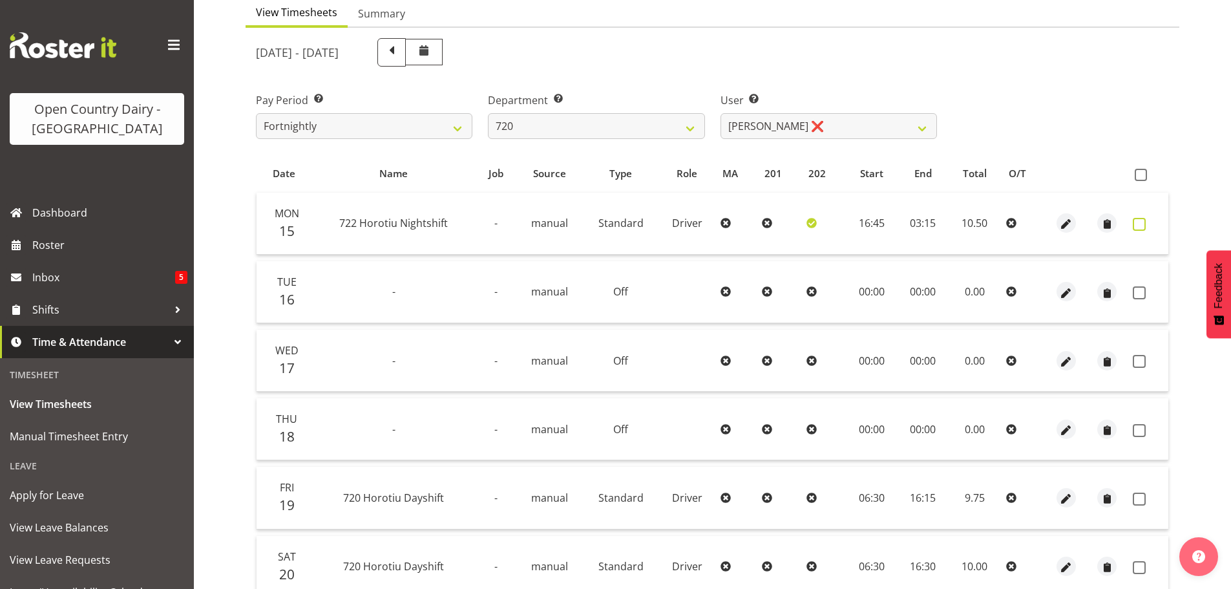
click at [1140, 219] on span at bounding box center [1139, 224] width 13 height 13
checkbox input "true"
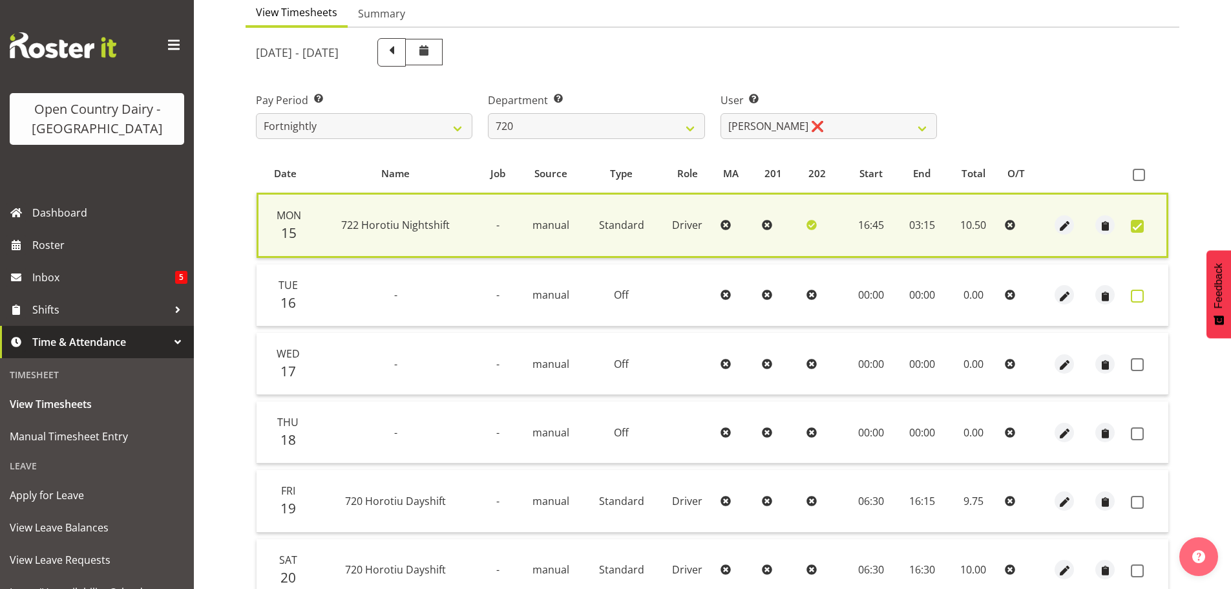
click at [1135, 297] on span at bounding box center [1137, 295] width 13 height 13
checkbox input "true"
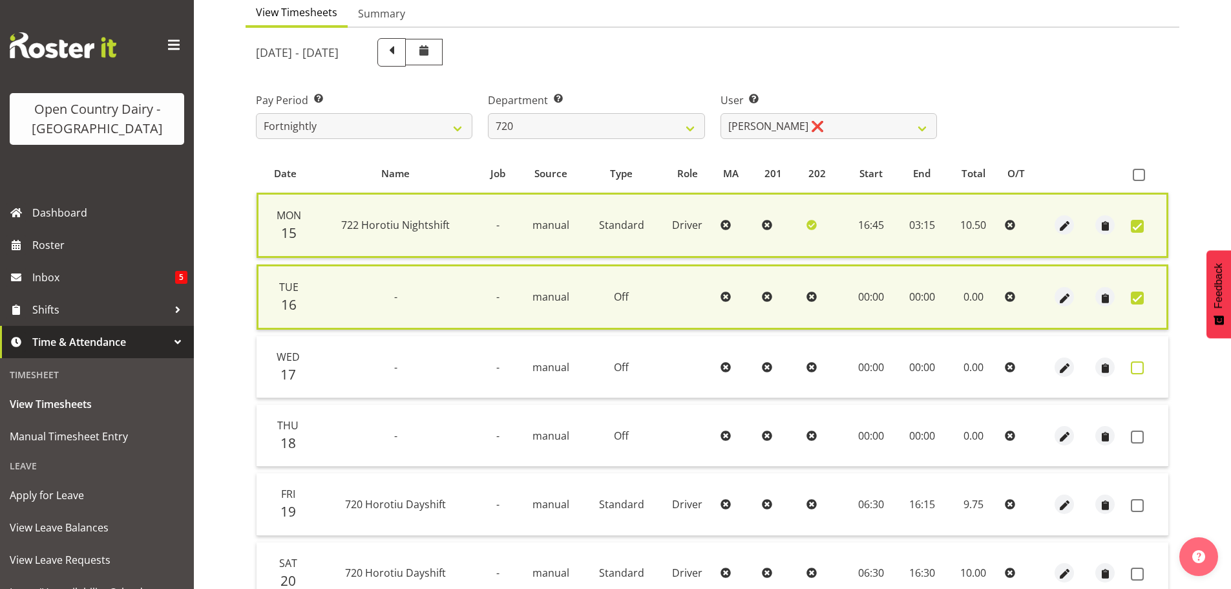
click at [1137, 365] on span at bounding box center [1137, 367] width 13 height 13
checkbox input "true"
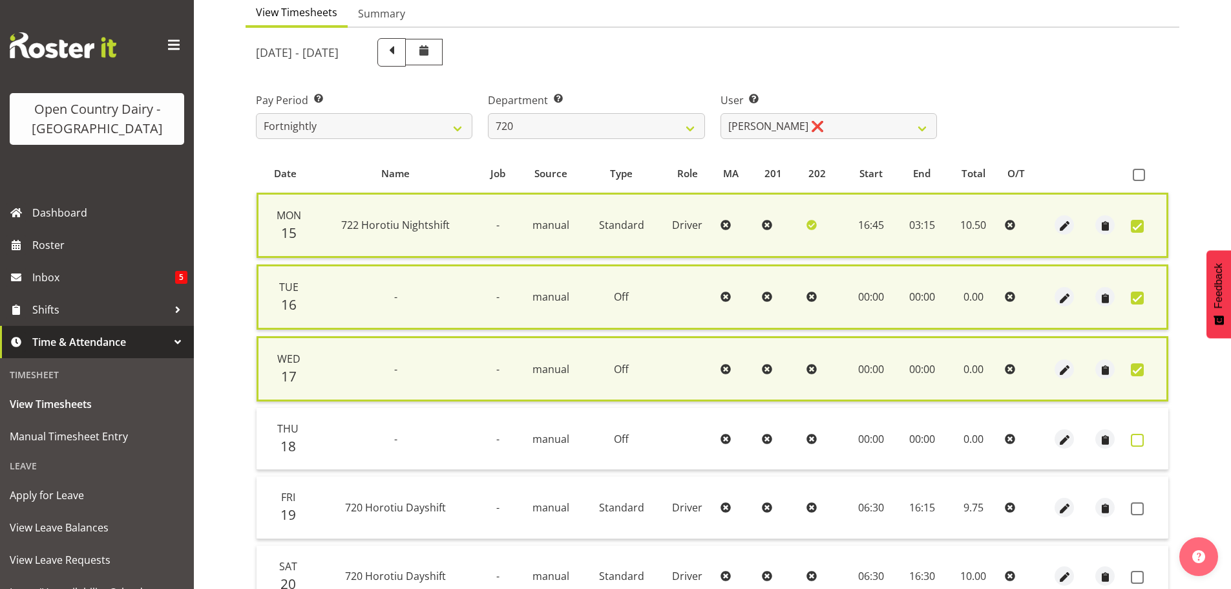
click at [1133, 437] on span at bounding box center [1137, 440] width 13 height 13
checkbox input "true"
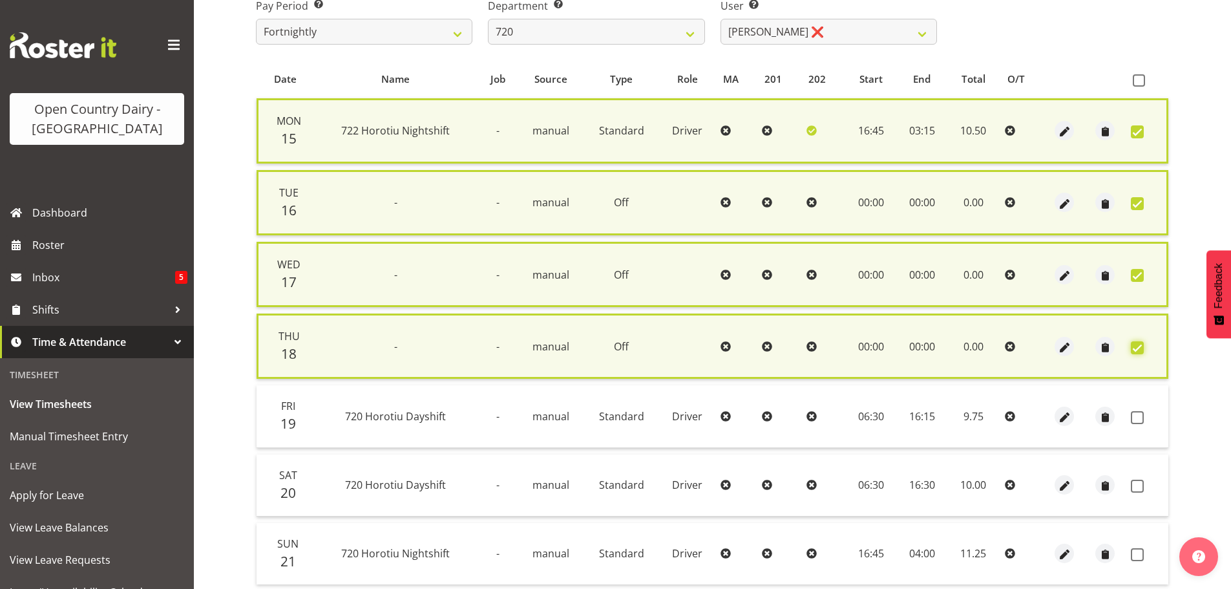
scroll to position [323, 0]
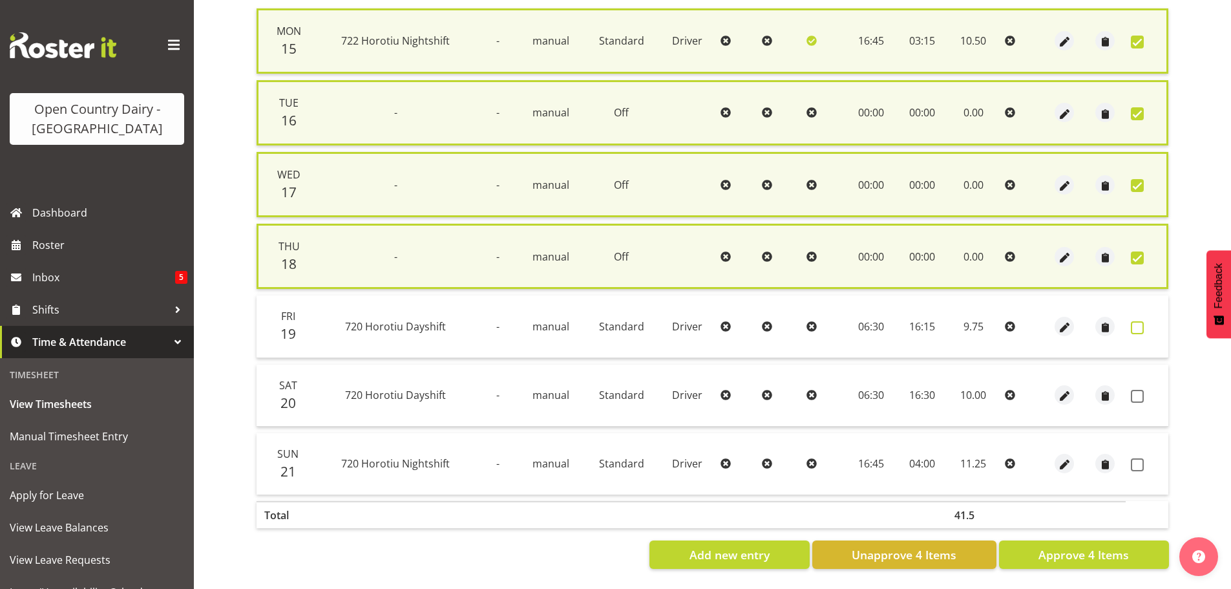
click at [1131, 321] on span at bounding box center [1137, 327] width 13 height 13
checkbox input "true"
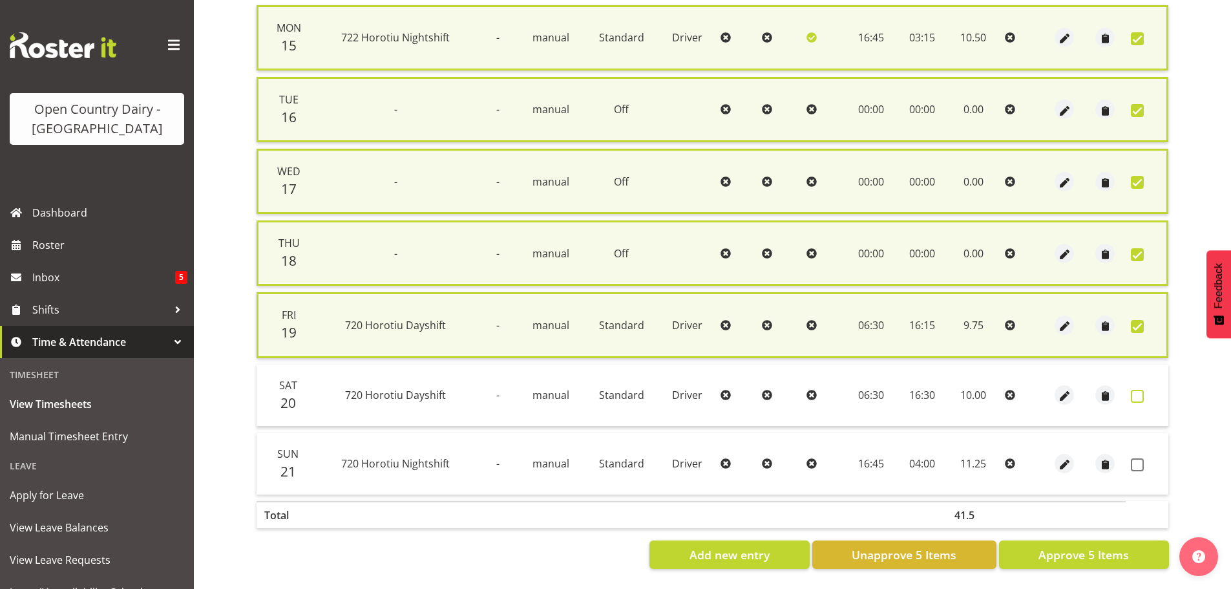
click at [1139, 390] on span at bounding box center [1137, 396] width 13 height 13
checkbox input "true"
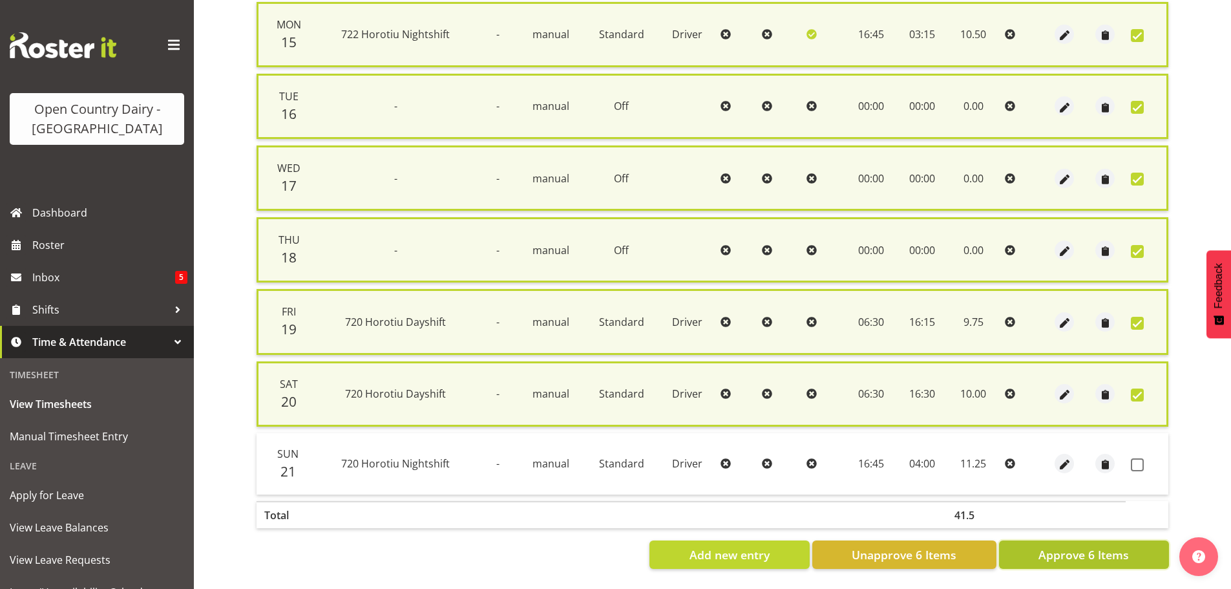
click at [1060, 550] on span "Approve 6 Items" at bounding box center [1083, 554] width 90 height 17
checkbox input "false"
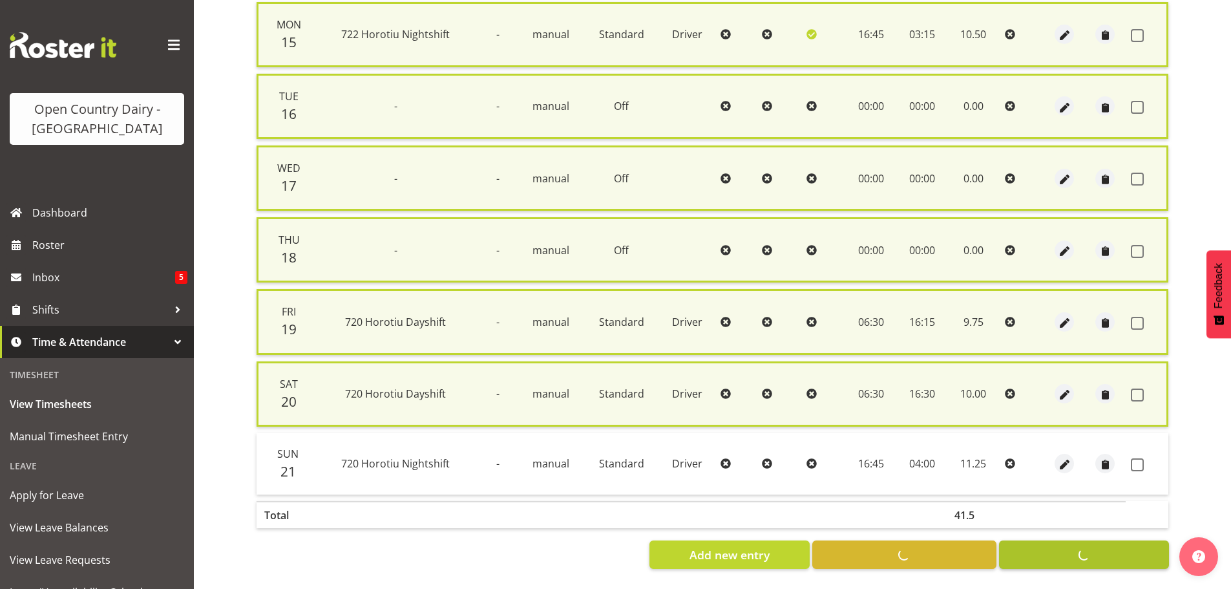
checkbox input "false"
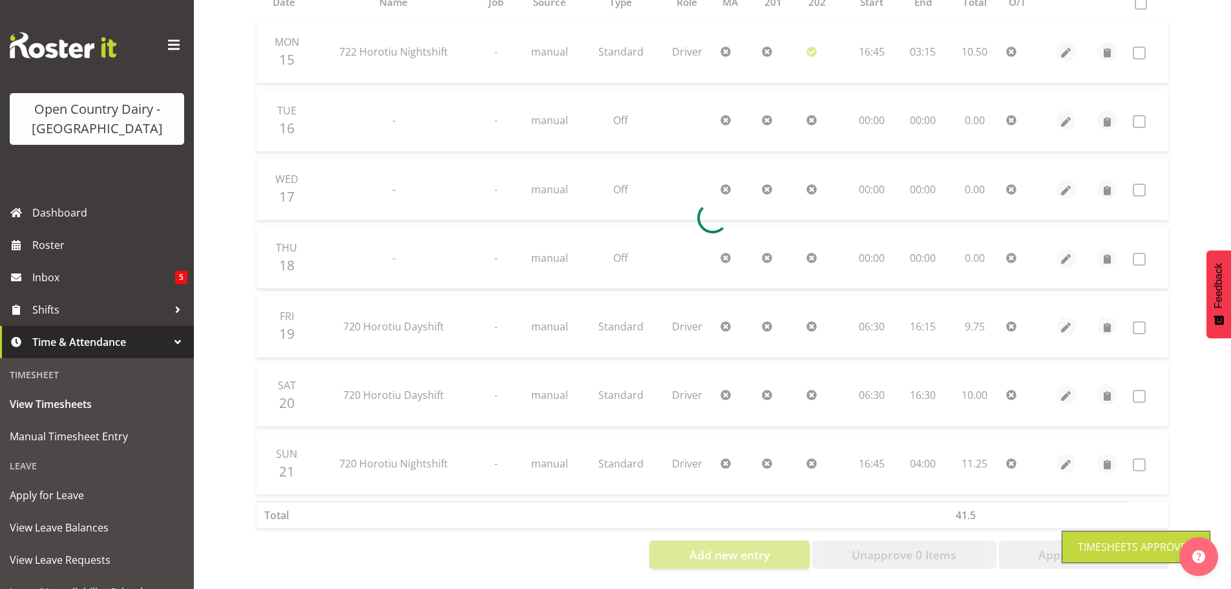
scroll to position [310, 0]
